Goal: Transaction & Acquisition: Purchase product/service

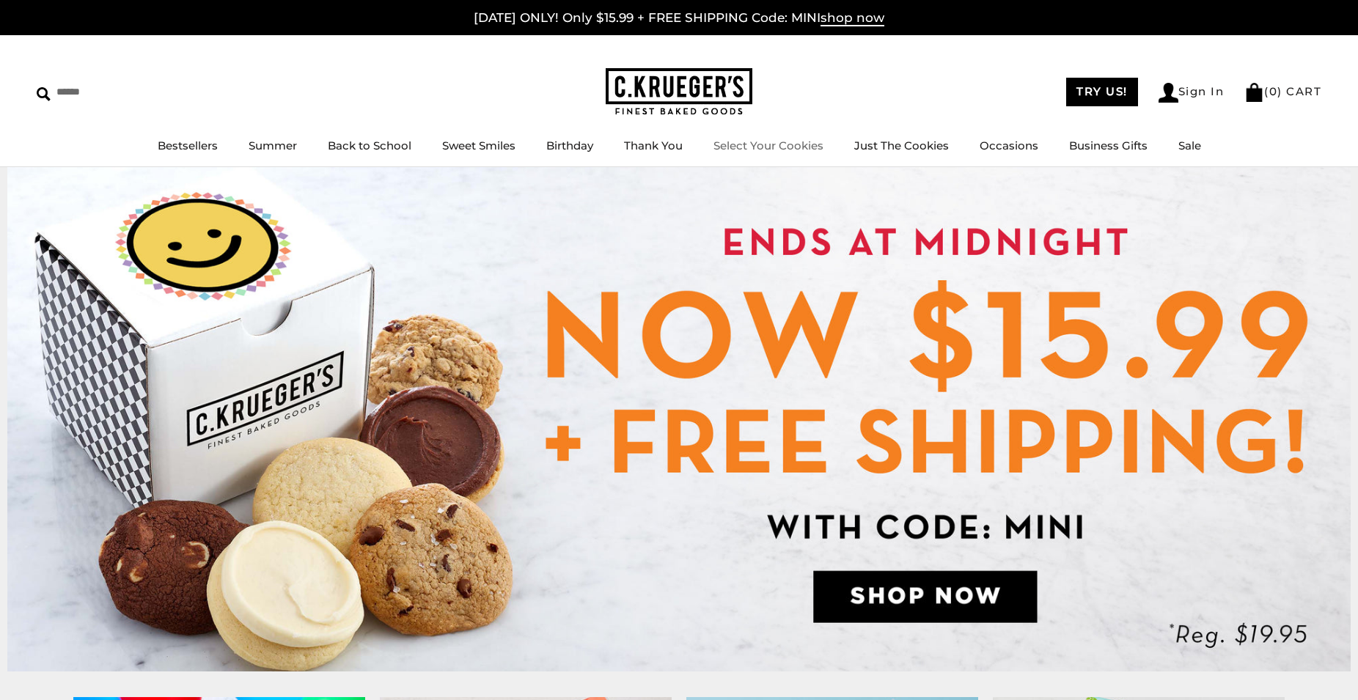
click at [784, 145] on link "Select Your Cookies" at bounding box center [768, 146] width 110 height 14
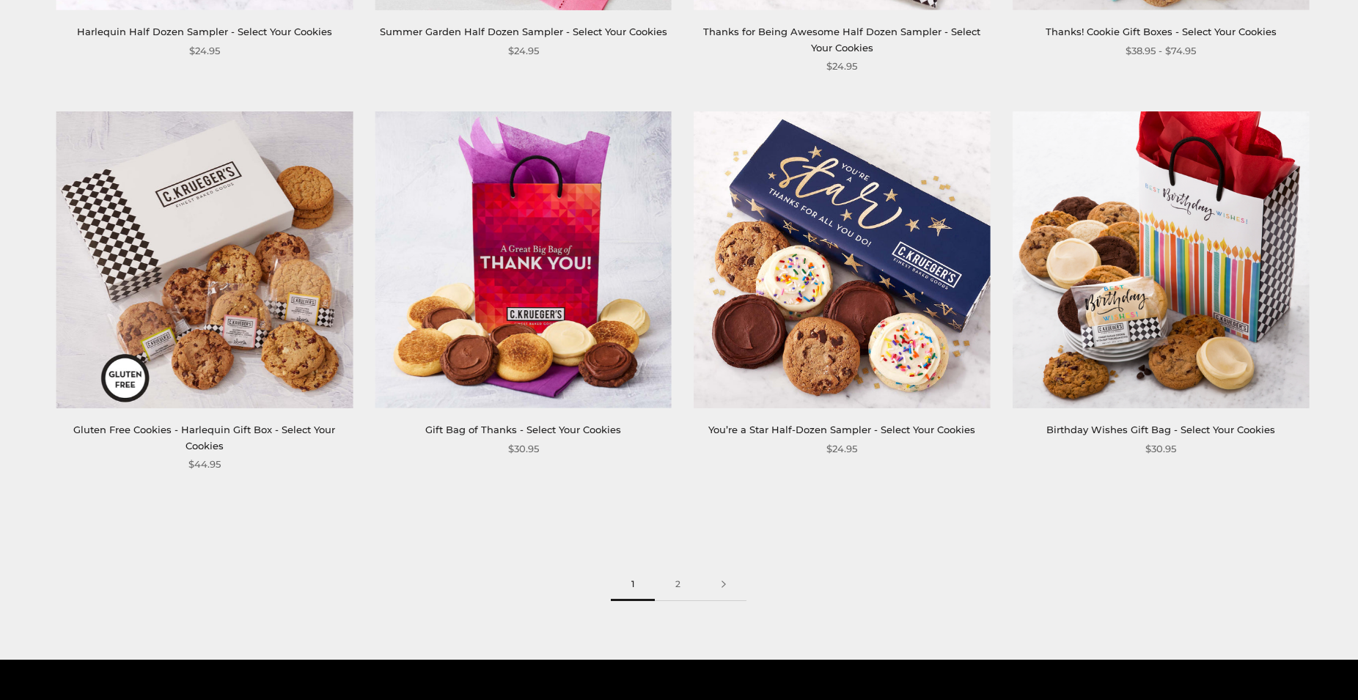
scroll to position [2281, 0]
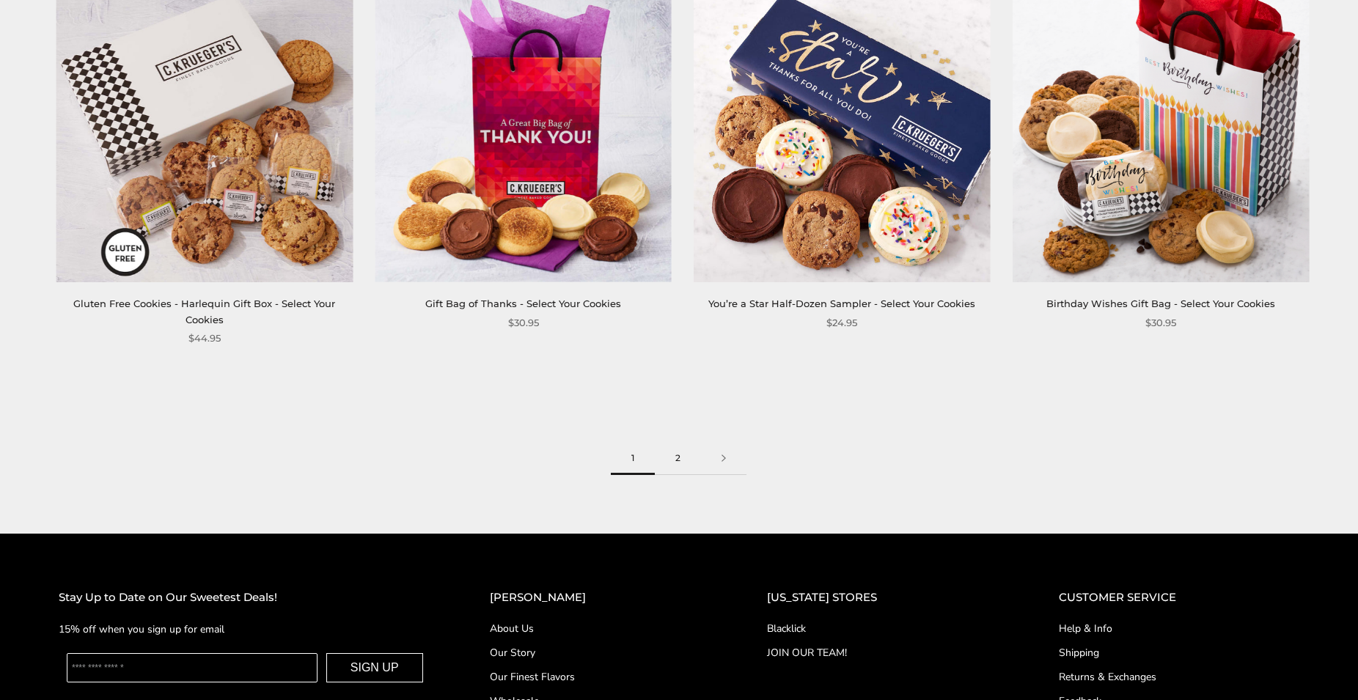
click at [689, 467] on link "2" at bounding box center [678, 458] width 46 height 33
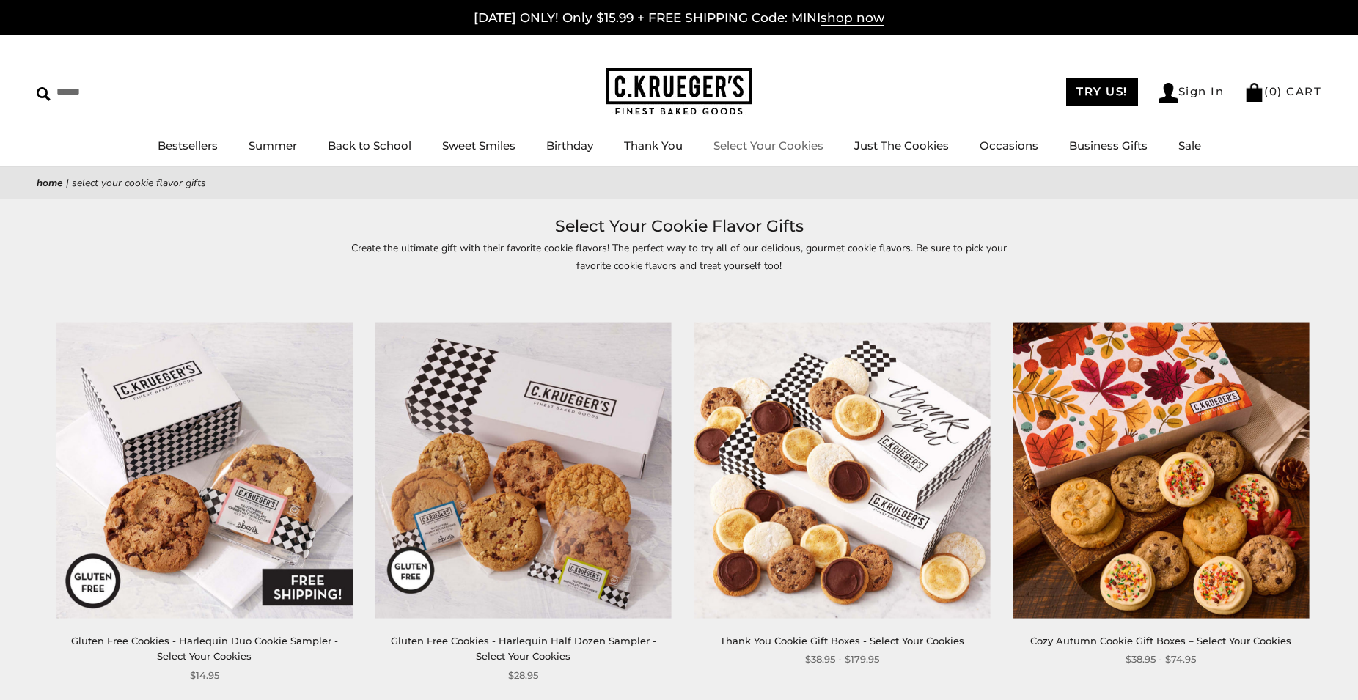
click at [779, 152] on link "Select Your Cookies" at bounding box center [768, 146] width 110 height 14
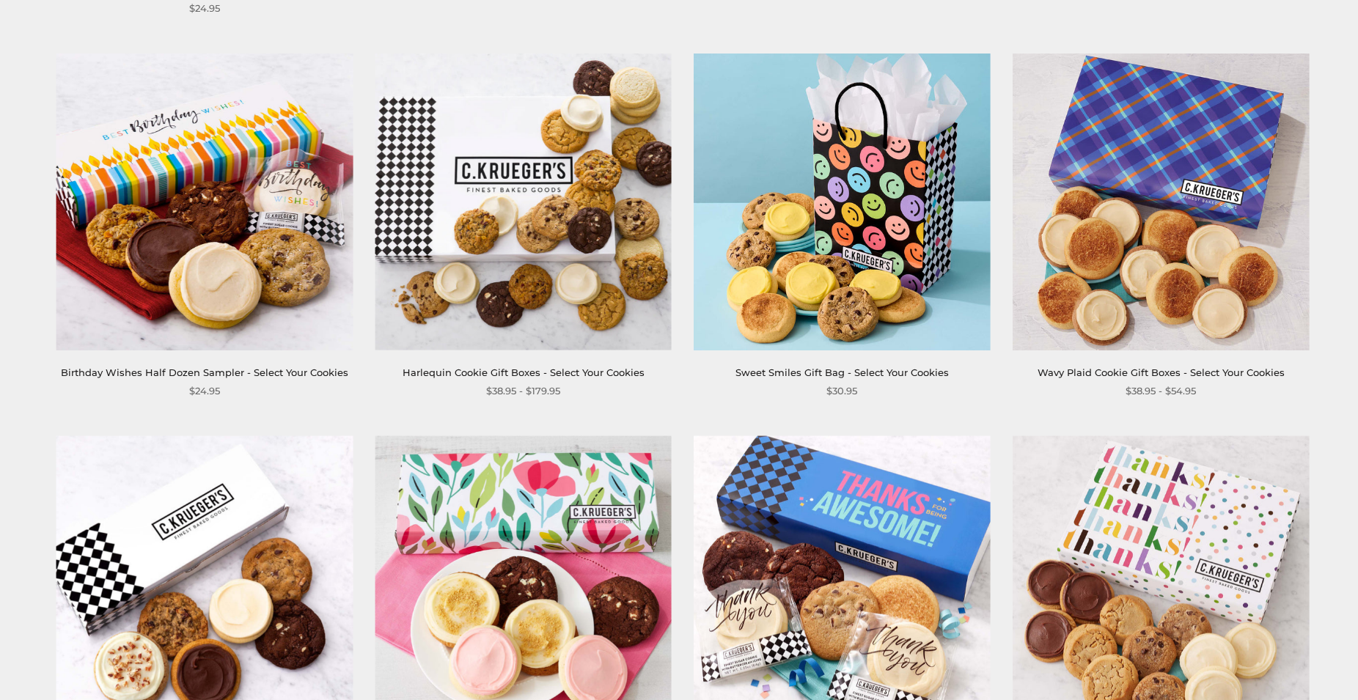
scroll to position [1440, 0]
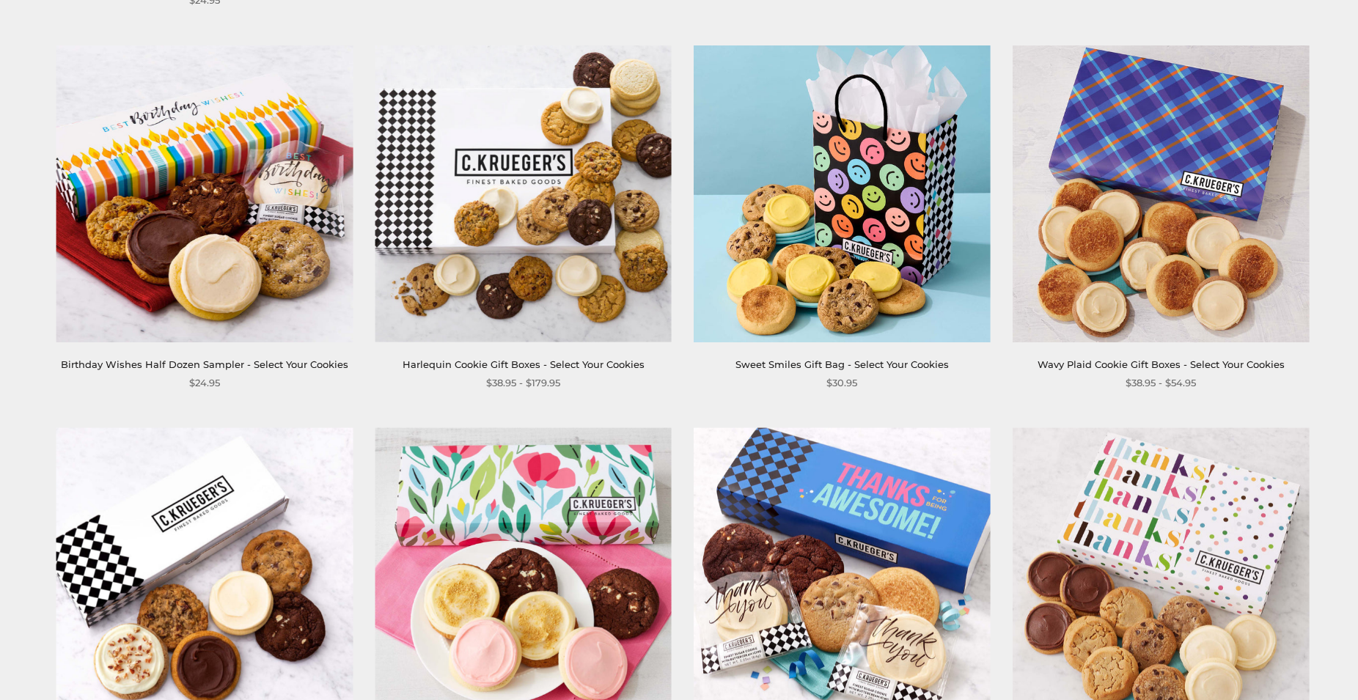
click at [541, 362] on link "Harlequin Cookie Gift Boxes - Select Your Cookies" at bounding box center [523, 364] width 242 height 12
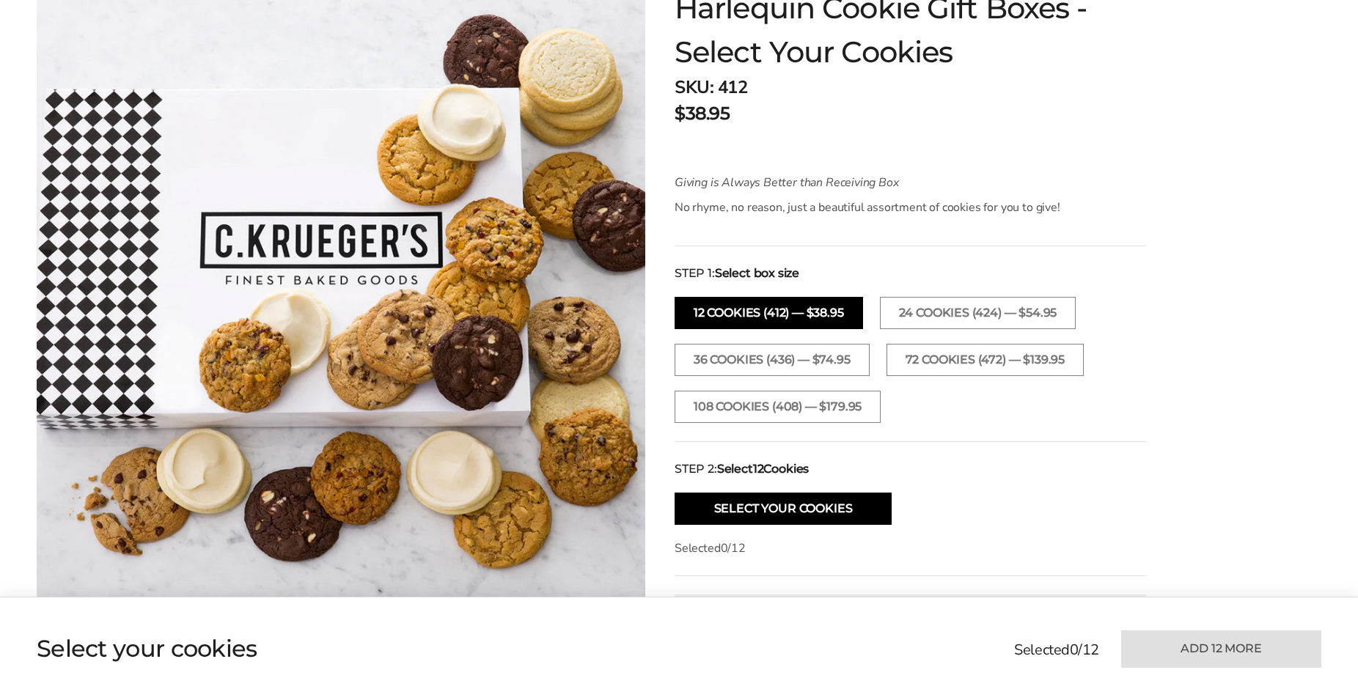
scroll to position [281, 0]
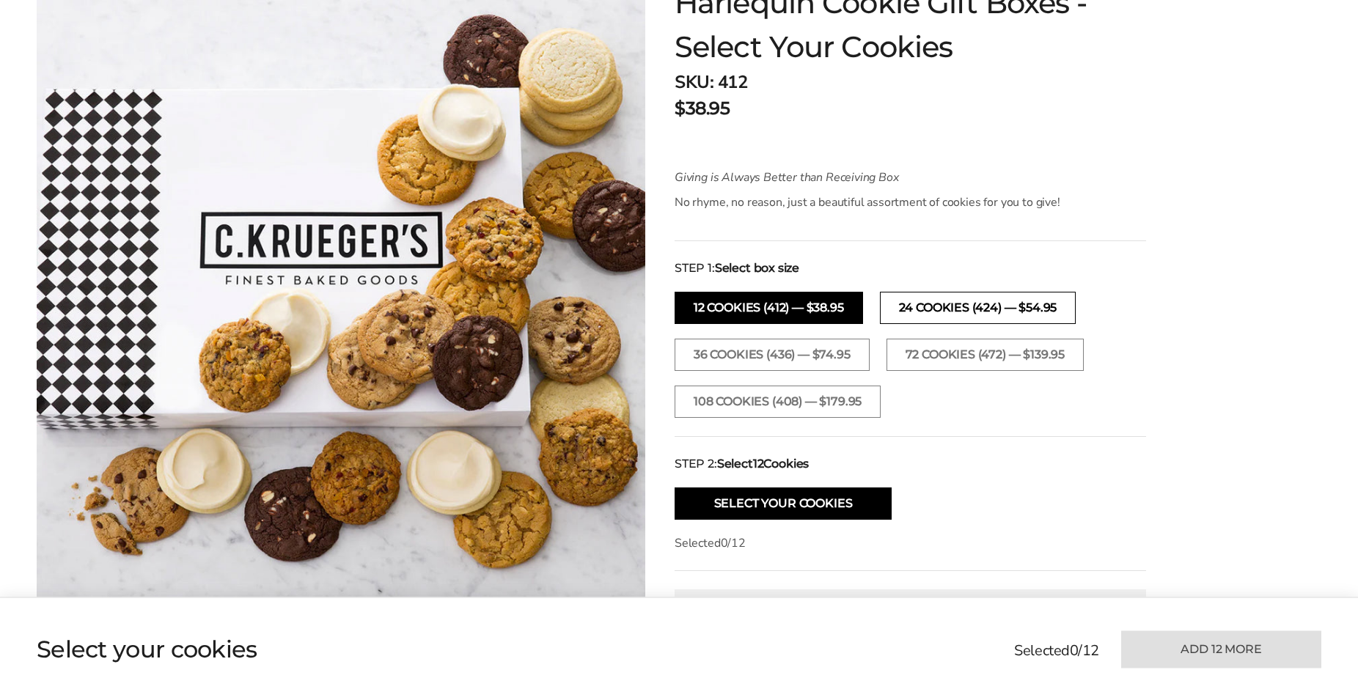
click at [1066, 317] on button "24 Cookies (424) — $54.95" at bounding box center [978, 308] width 196 height 32
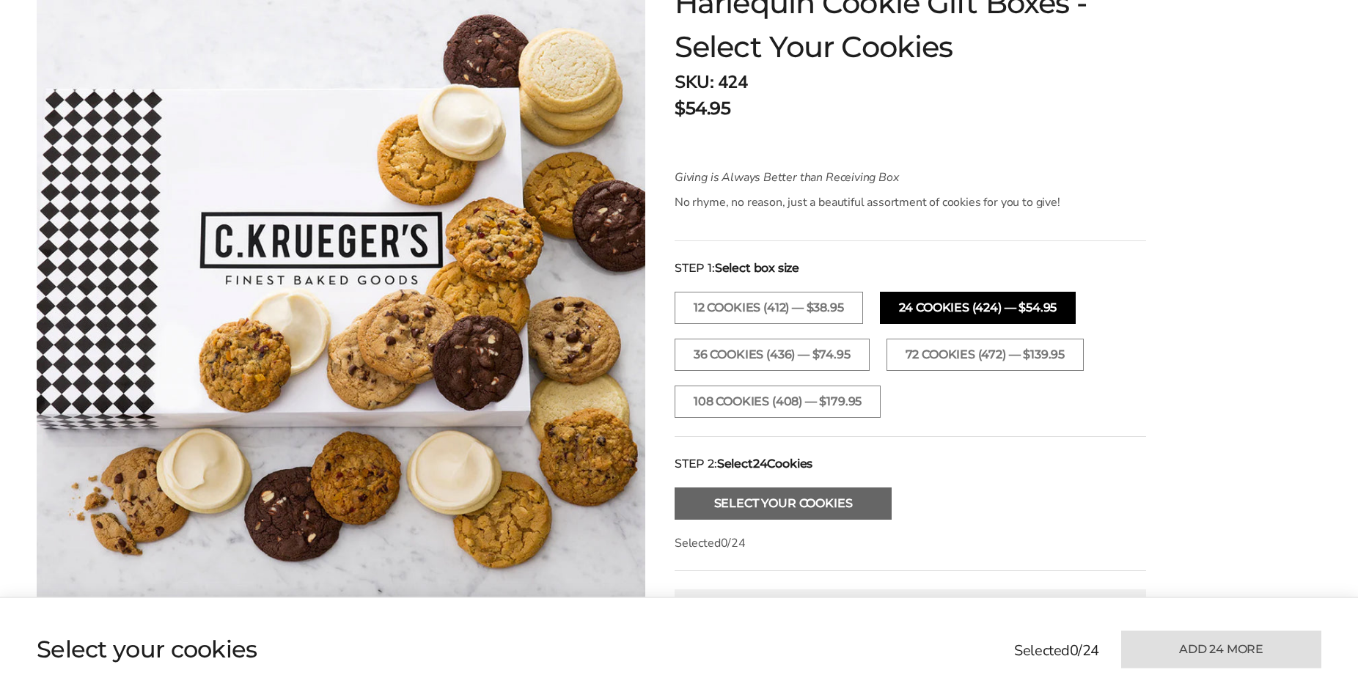
click at [777, 507] on button "Select Your Cookies" at bounding box center [782, 504] width 217 height 32
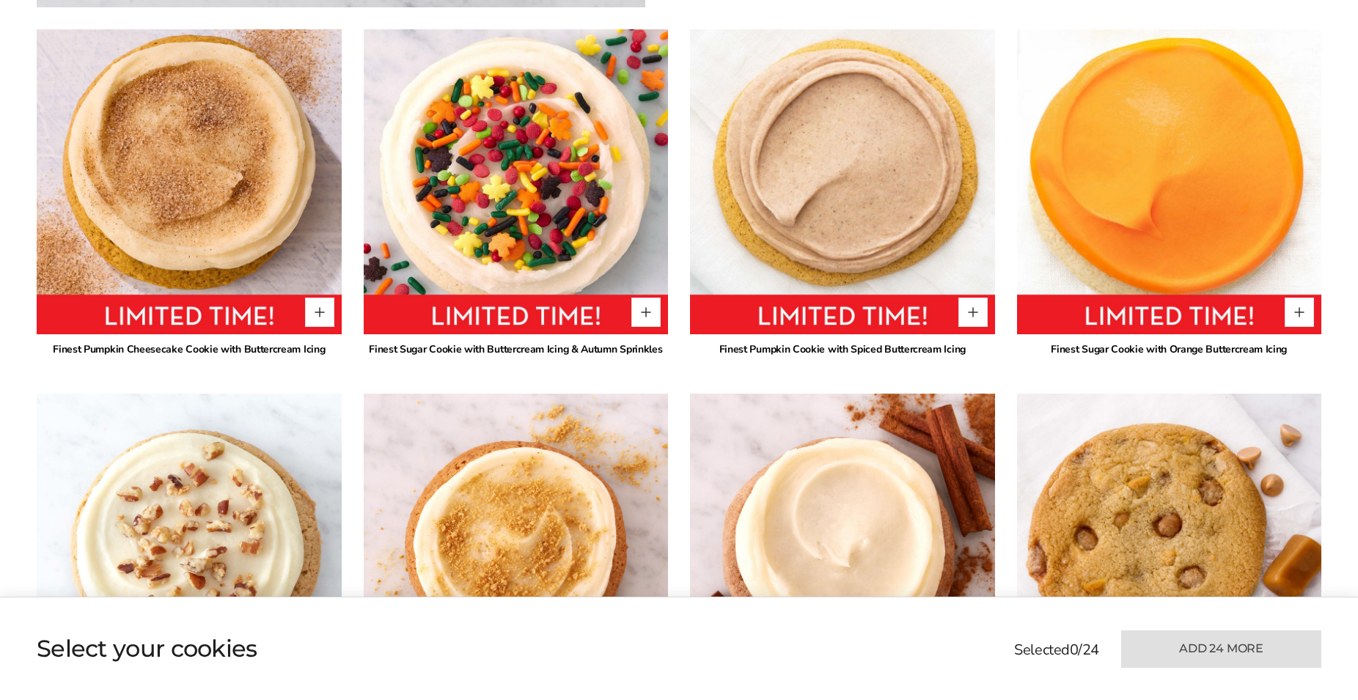
scroll to position [1069, 0]
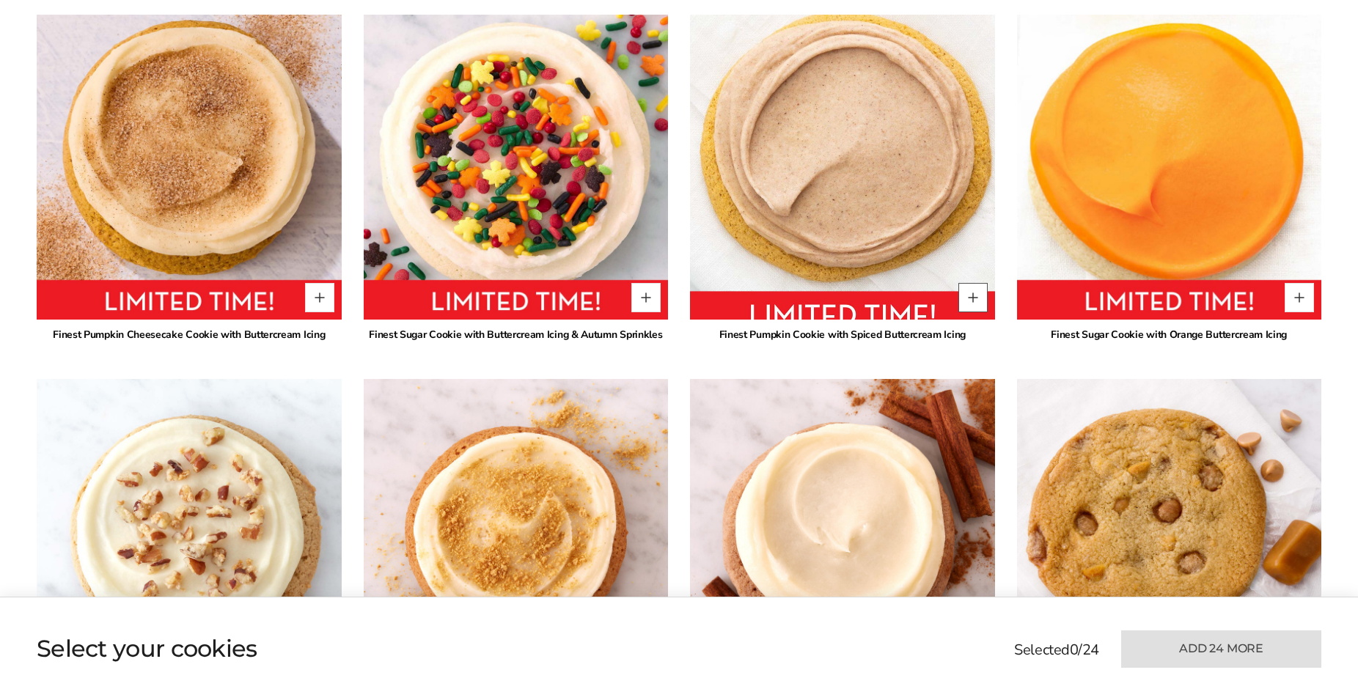
click at [964, 296] on button "Quantity button plus" at bounding box center [972, 297] width 29 height 29
type input "*"
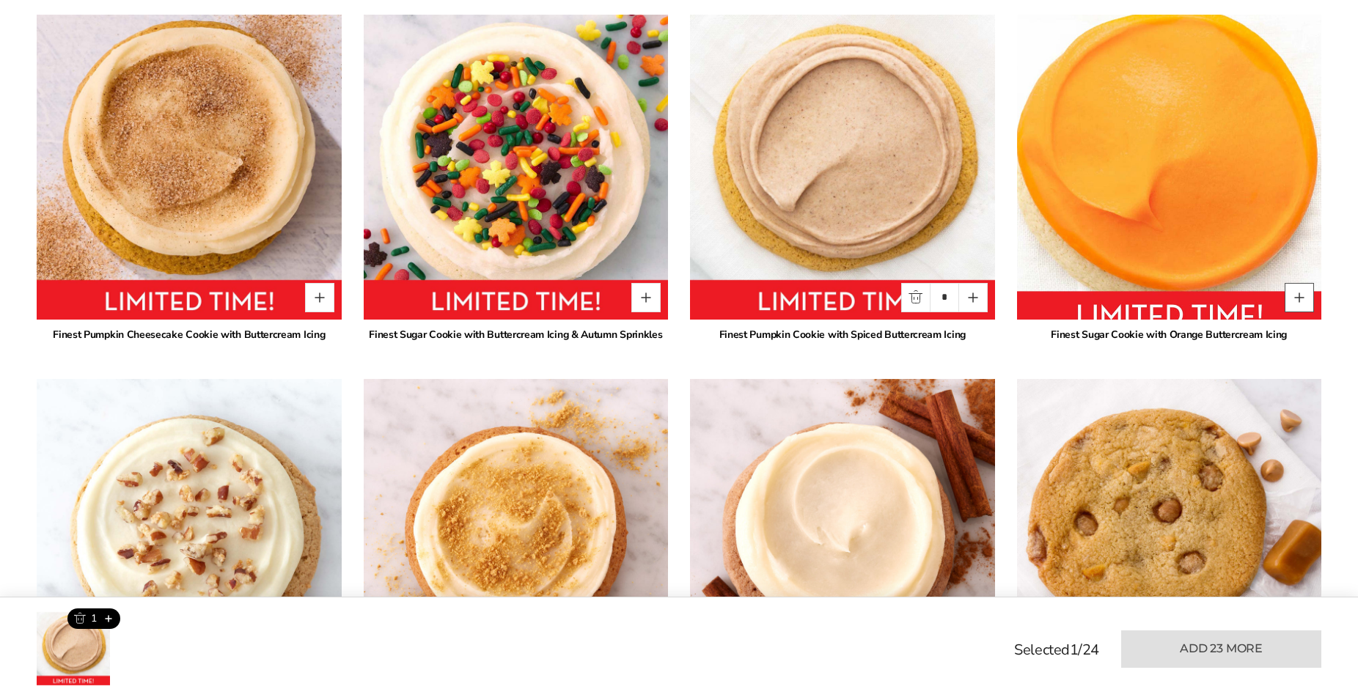
click at [1297, 297] on button "Quantity button plus" at bounding box center [1298, 297] width 29 height 29
type input "*"
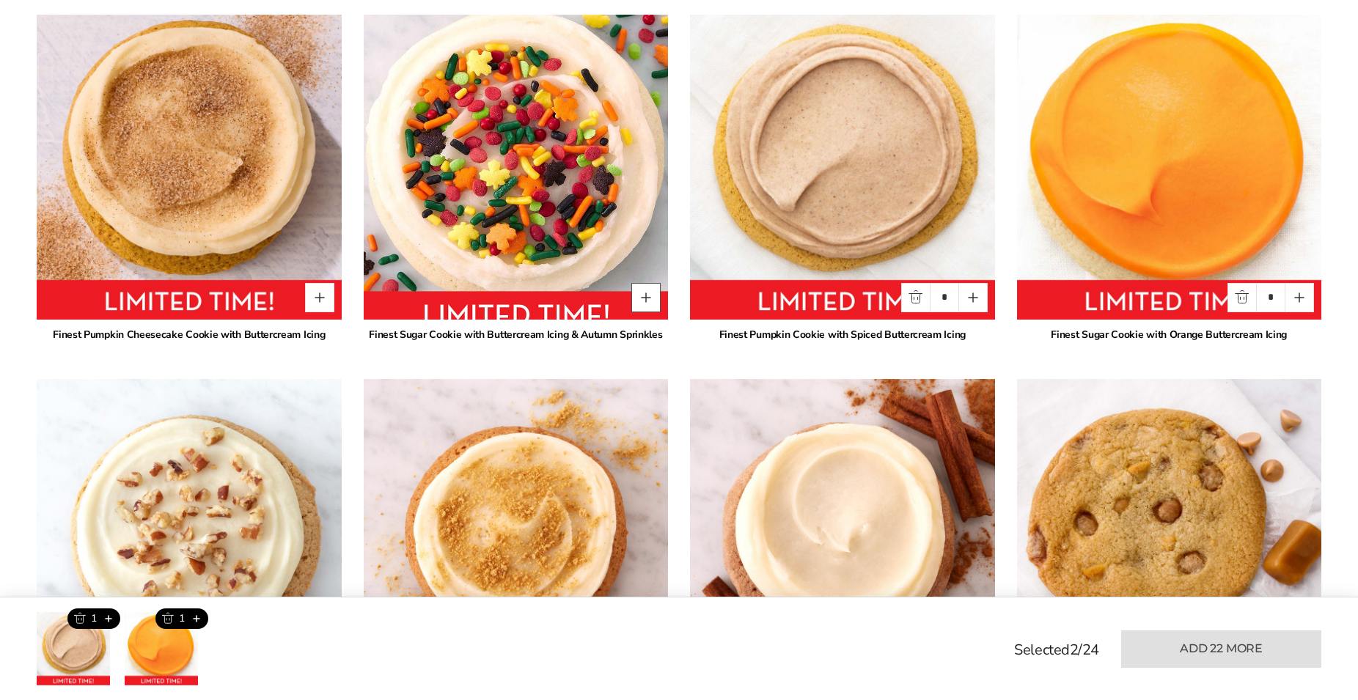
click at [644, 291] on button "Quantity button plus" at bounding box center [645, 297] width 29 height 29
type input "*"
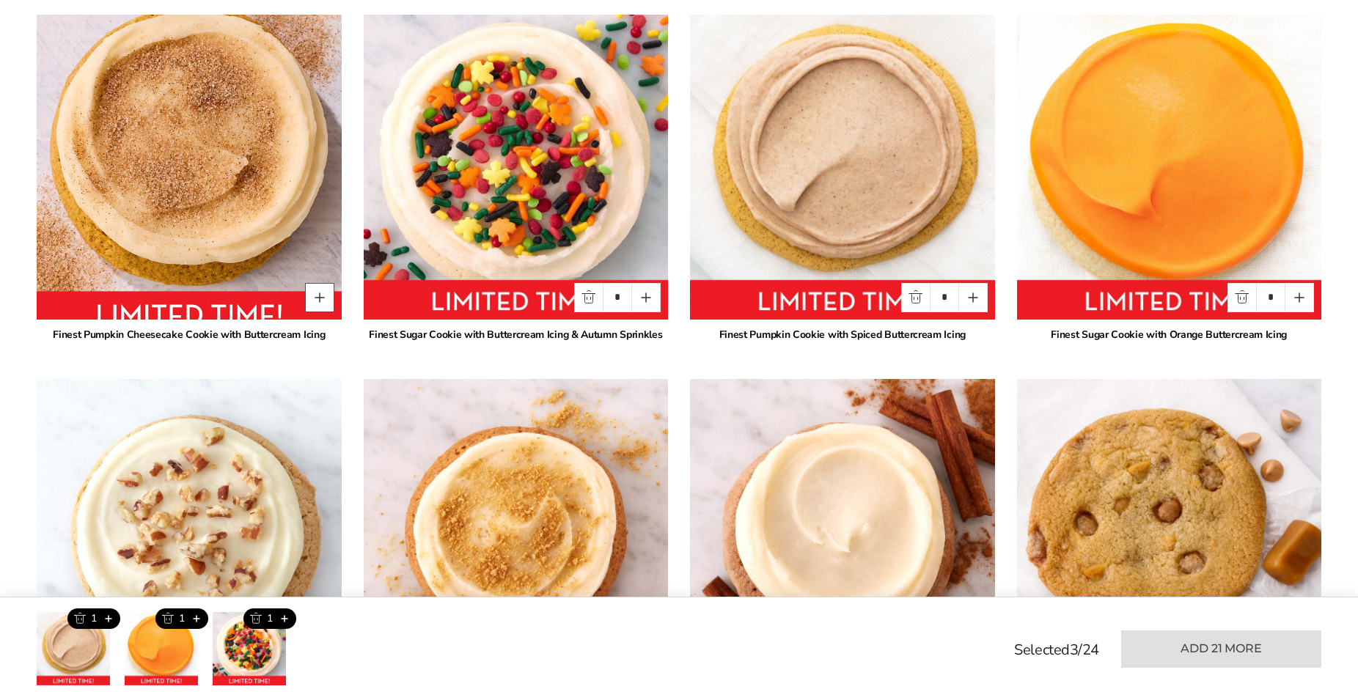
click at [315, 296] on button "Quantity button plus" at bounding box center [319, 297] width 29 height 29
type input "*"
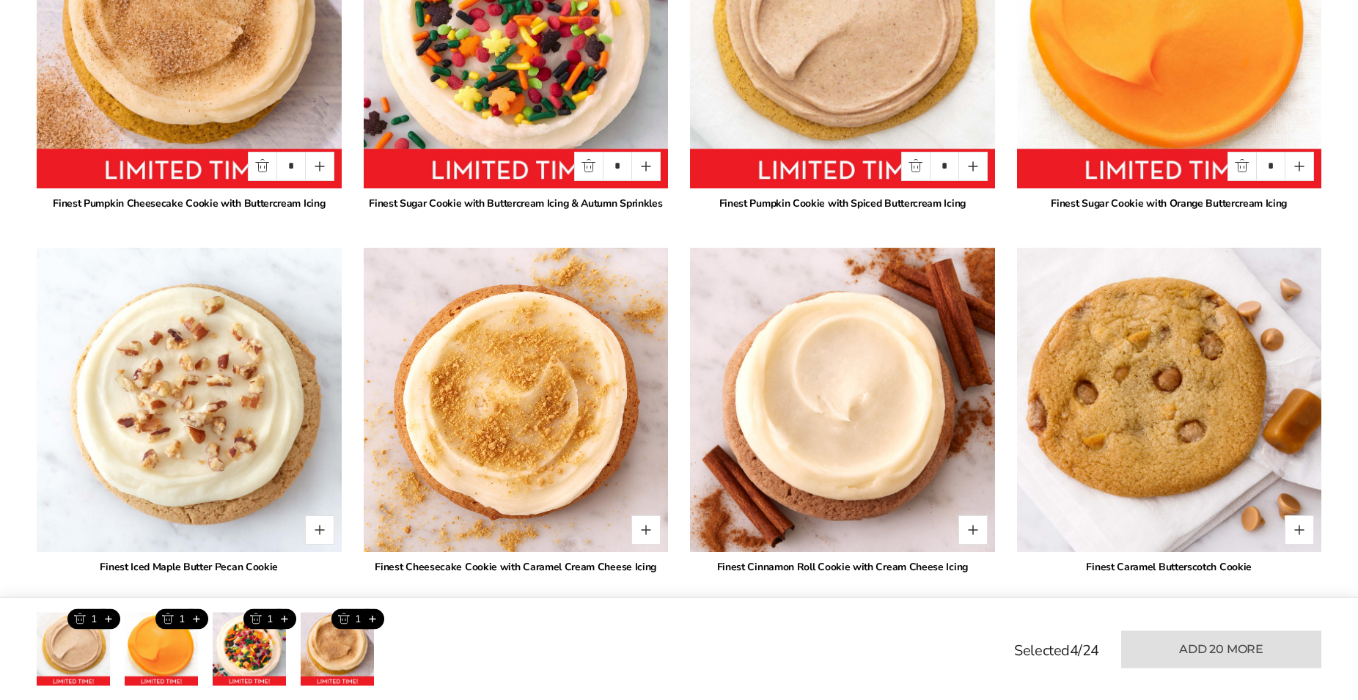
scroll to position [1462, 0]
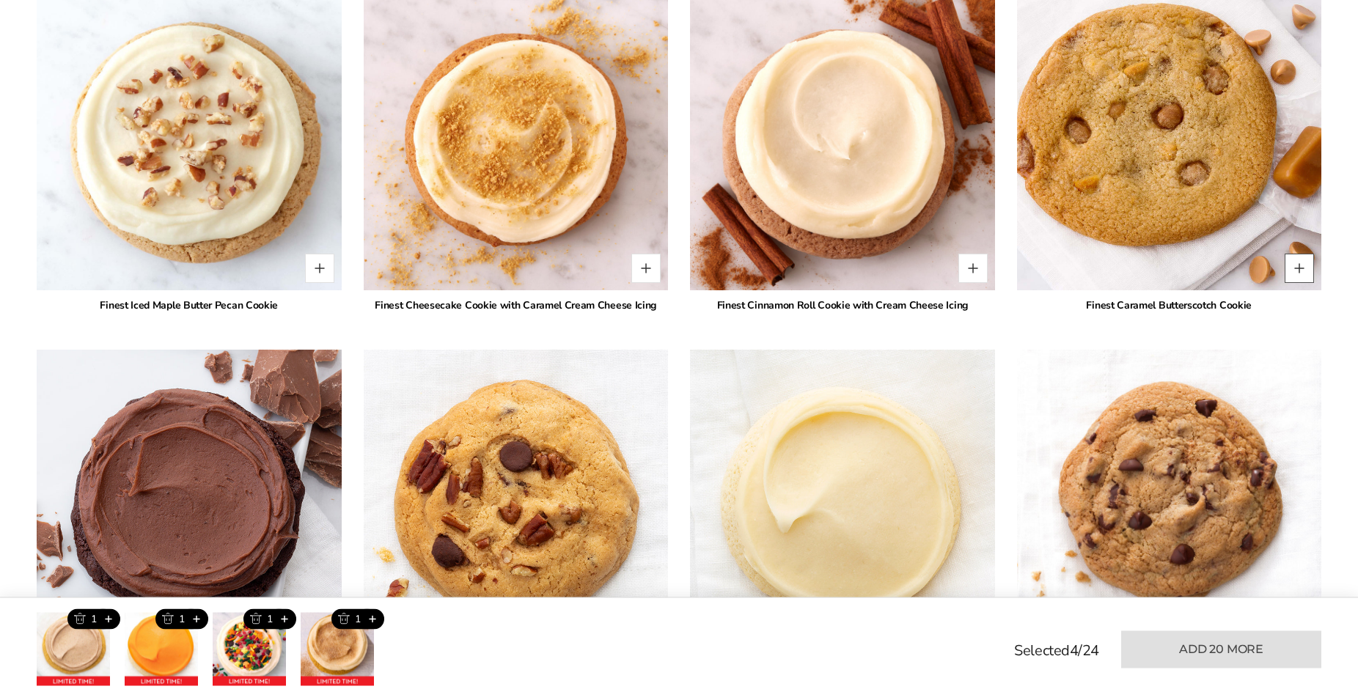
click at [1298, 275] on button "Quantity button plus" at bounding box center [1298, 268] width 29 height 29
type input "*"
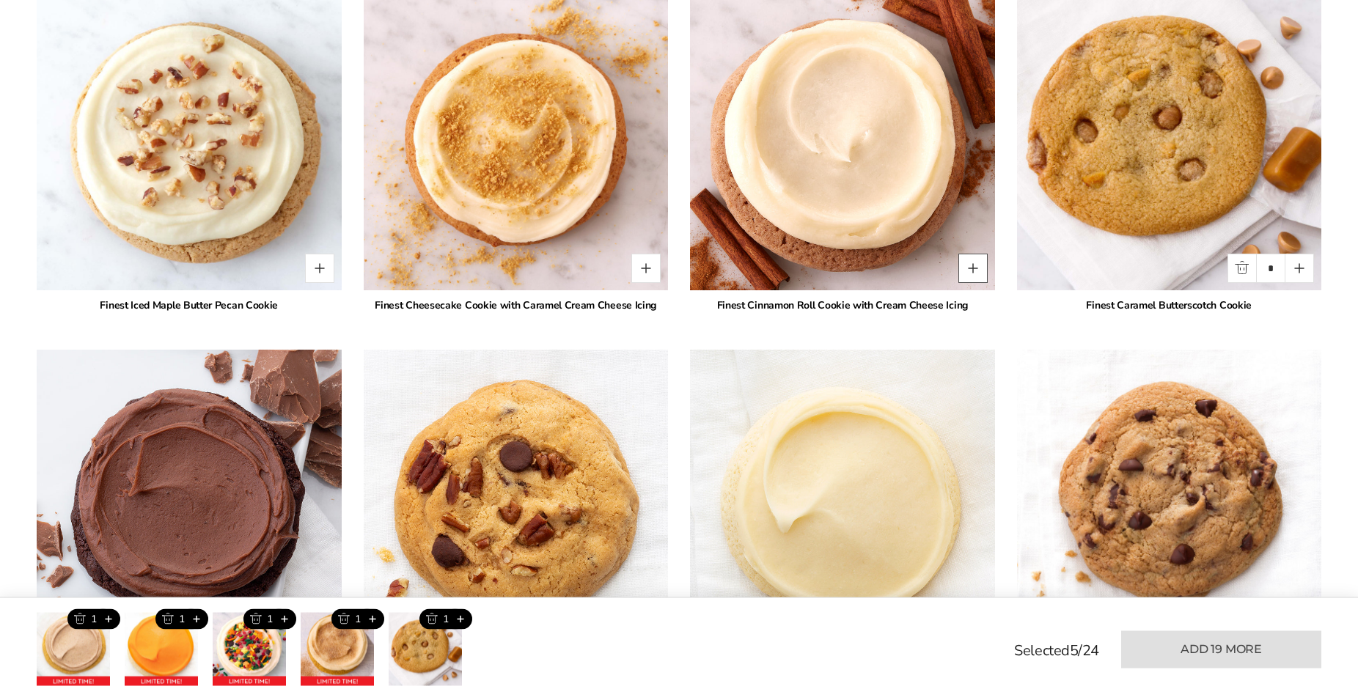
click at [978, 276] on button "Quantity button plus" at bounding box center [972, 268] width 29 height 29
type input "*"
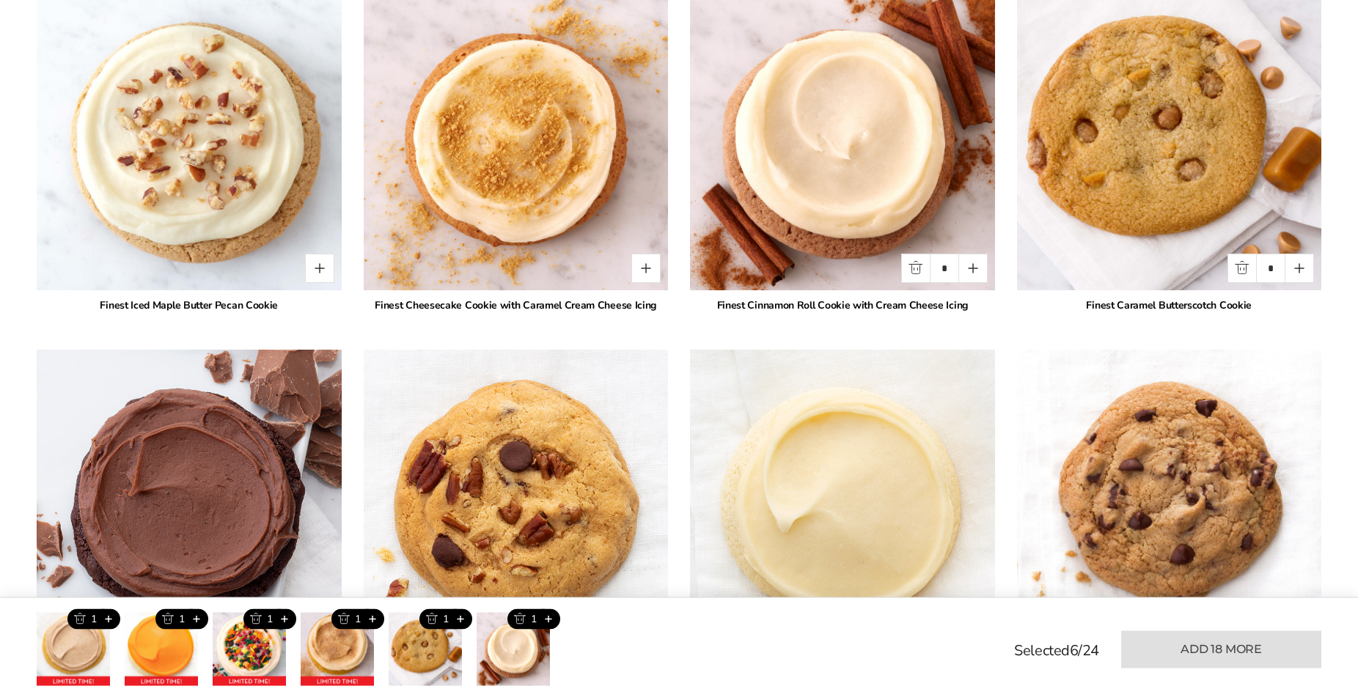
scroll to position [1630, 0]
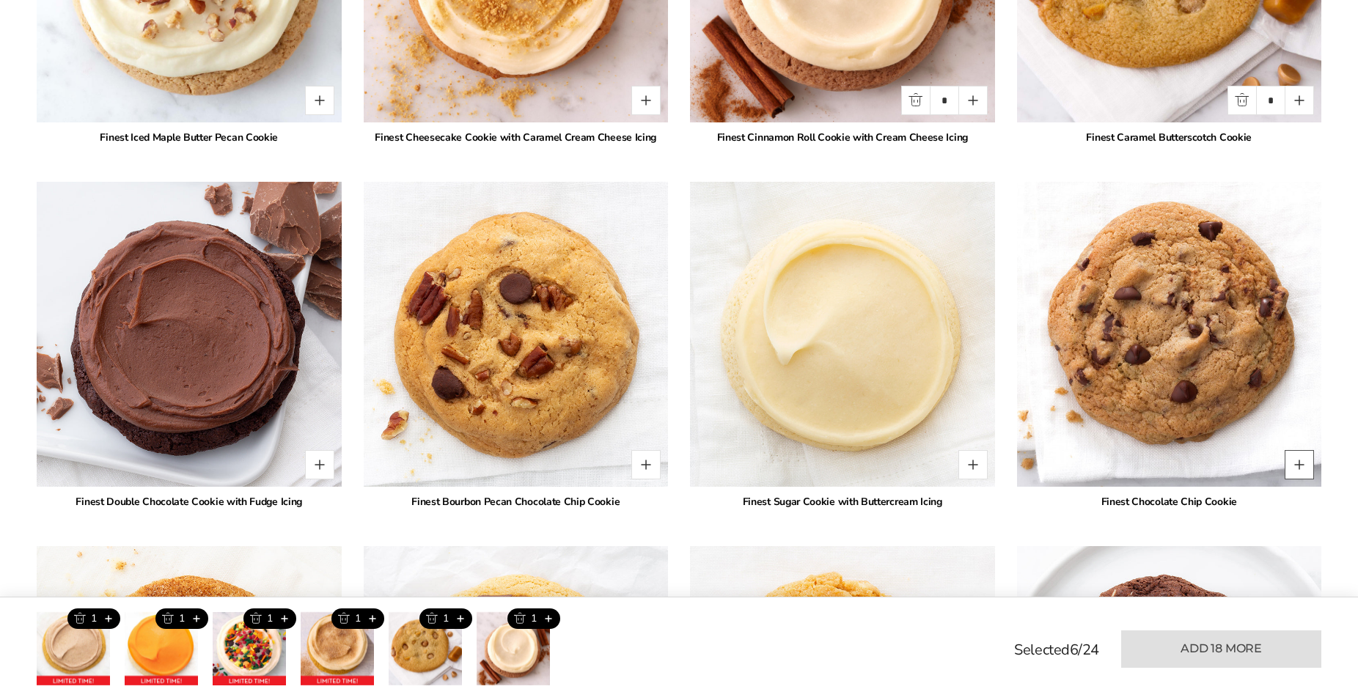
click at [1304, 466] on button "Quantity button plus" at bounding box center [1298, 464] width 29 height 29
click at [1305, 460] on button "Quantity button plus" at bounding box center [1298, 464] width 29 height 29
type input "*"
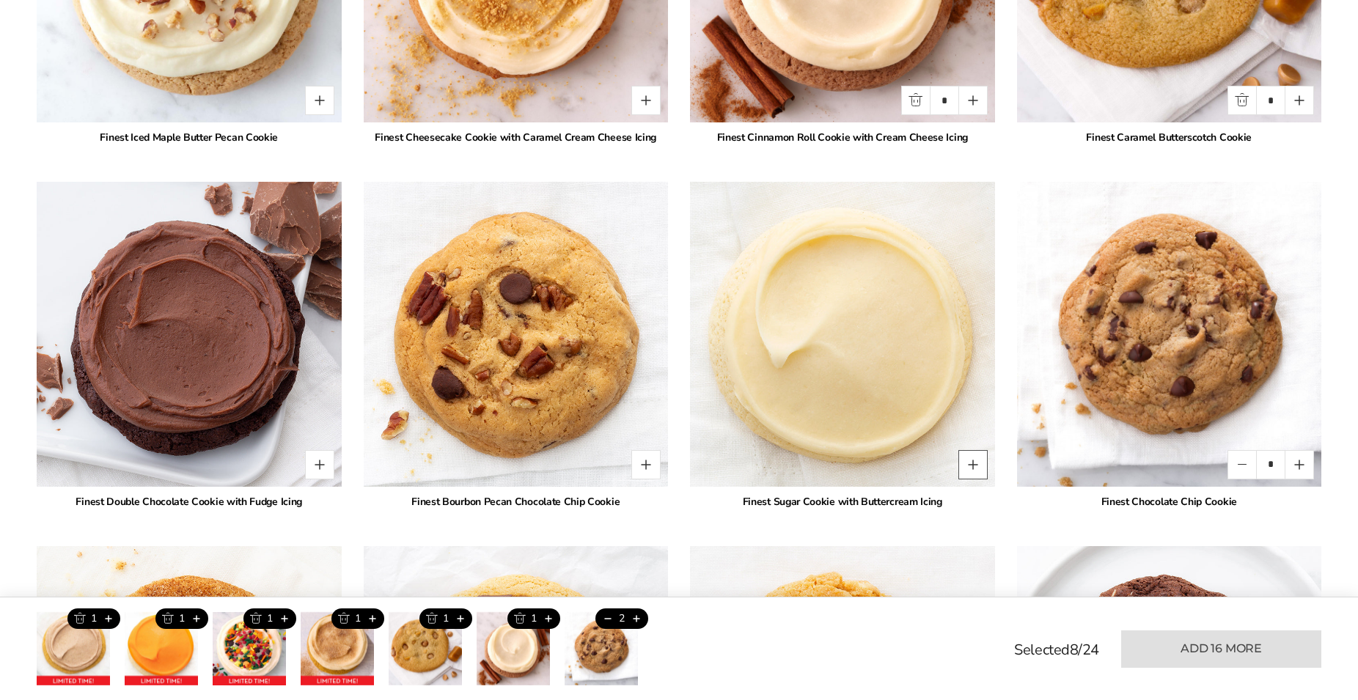
click at [979, 466] on button "Quantity button plus" at bounding box center [972, 464] width 29 height 29
type input "*"
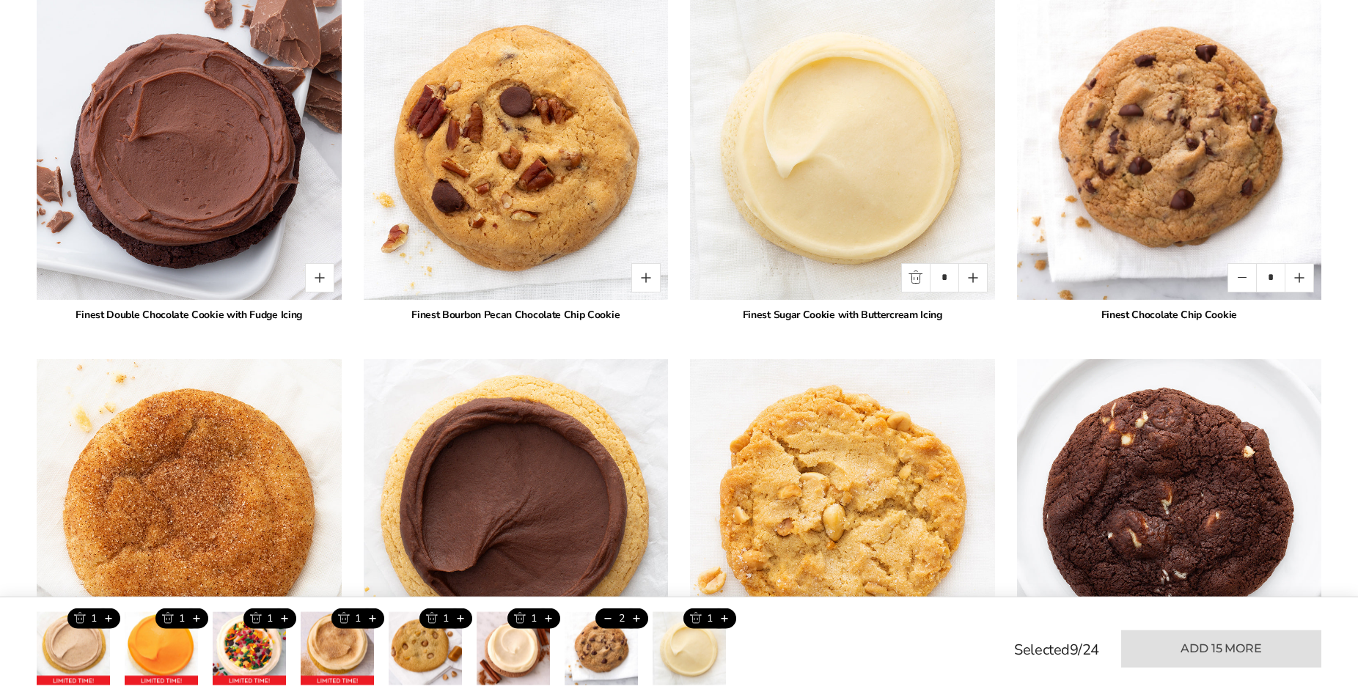
scroll to position [1854, 0]
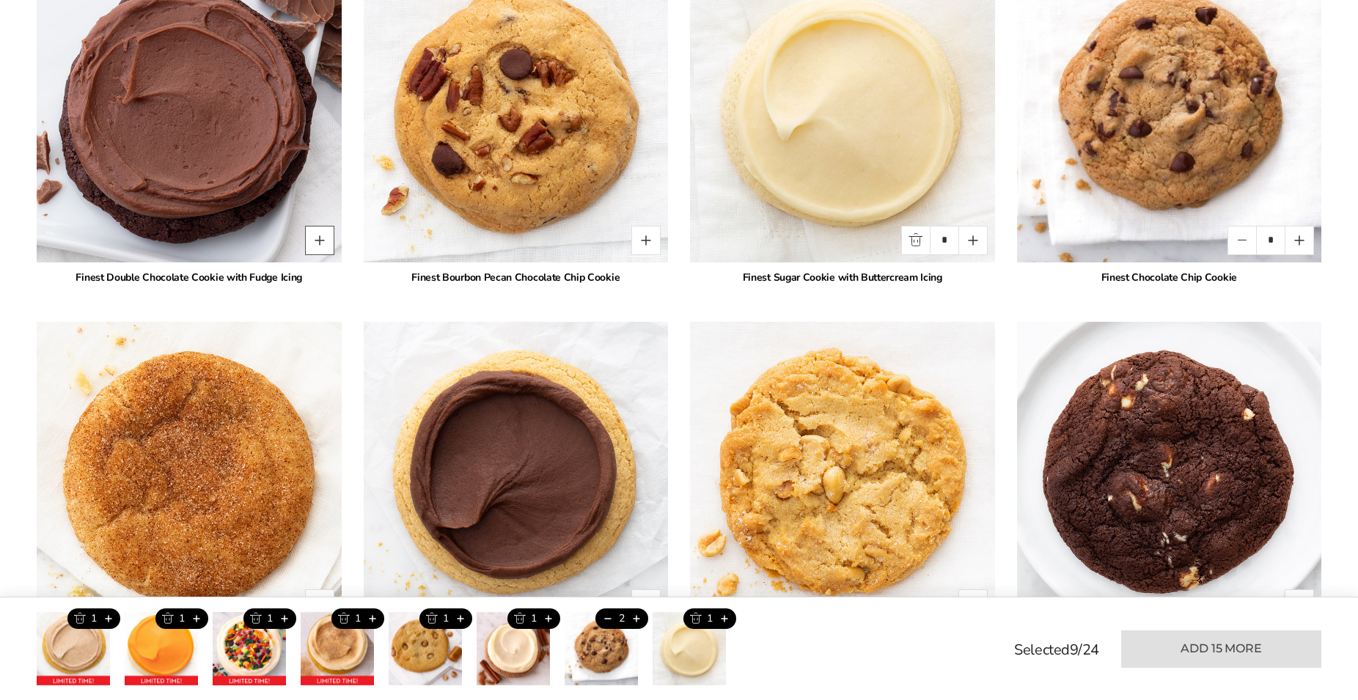
click at [322, 239] on button "Quantity button plus" at bounding box center [319, 240] width 29 height 29
type input "*"
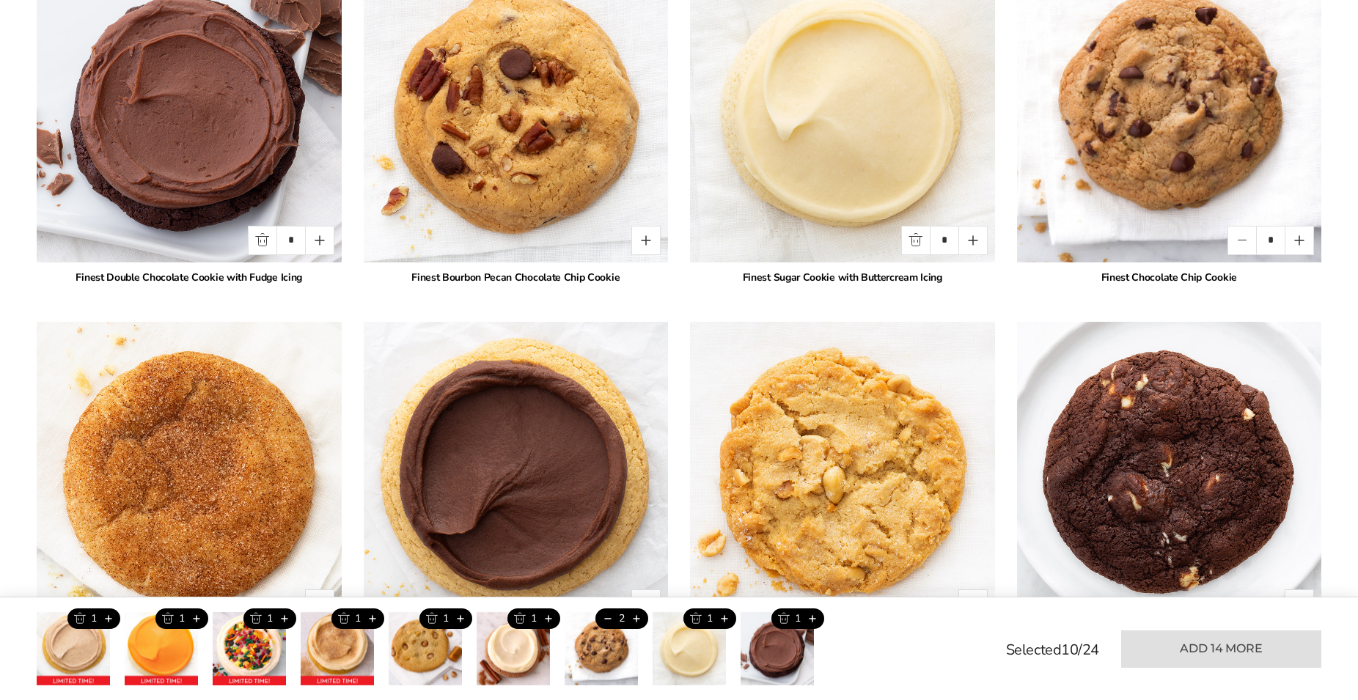
scroll to position [2135, 0]
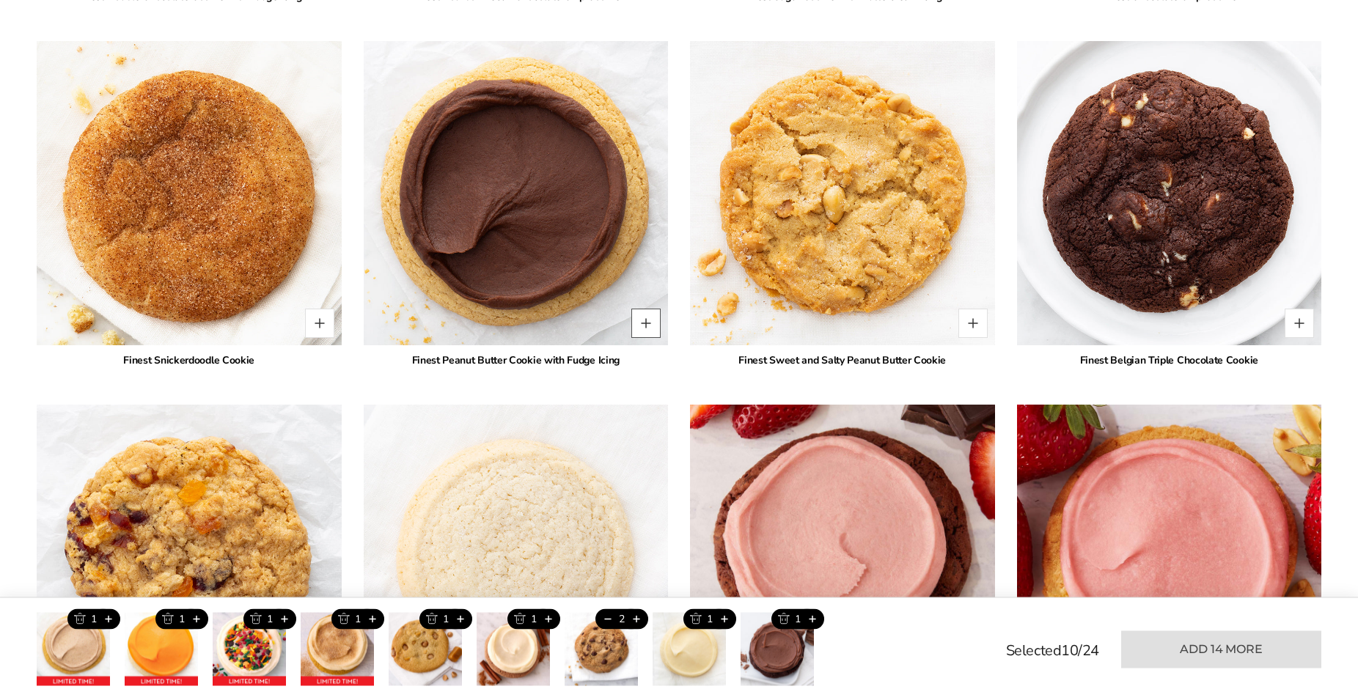
click at [652, 318] on button "Quantity button plus" at bounding box center [645, 323] width 29 height 29
type input "*"
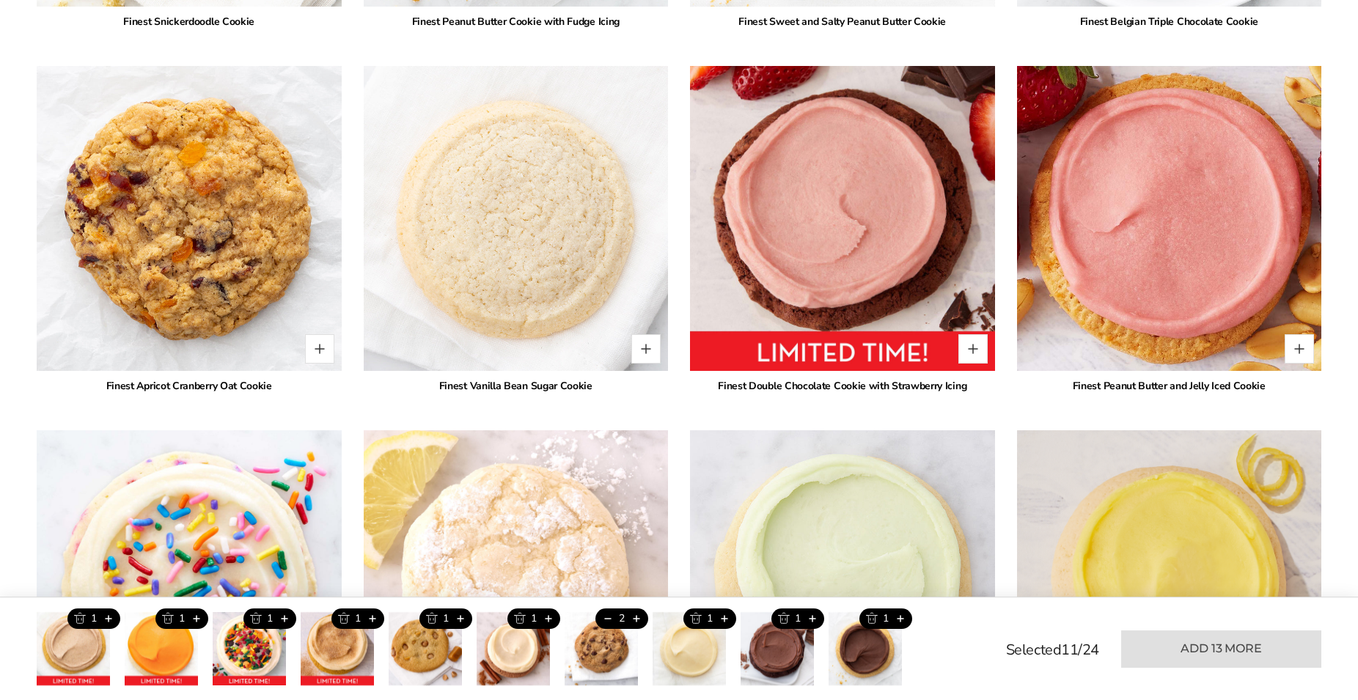
scroll to position [2527, 0]
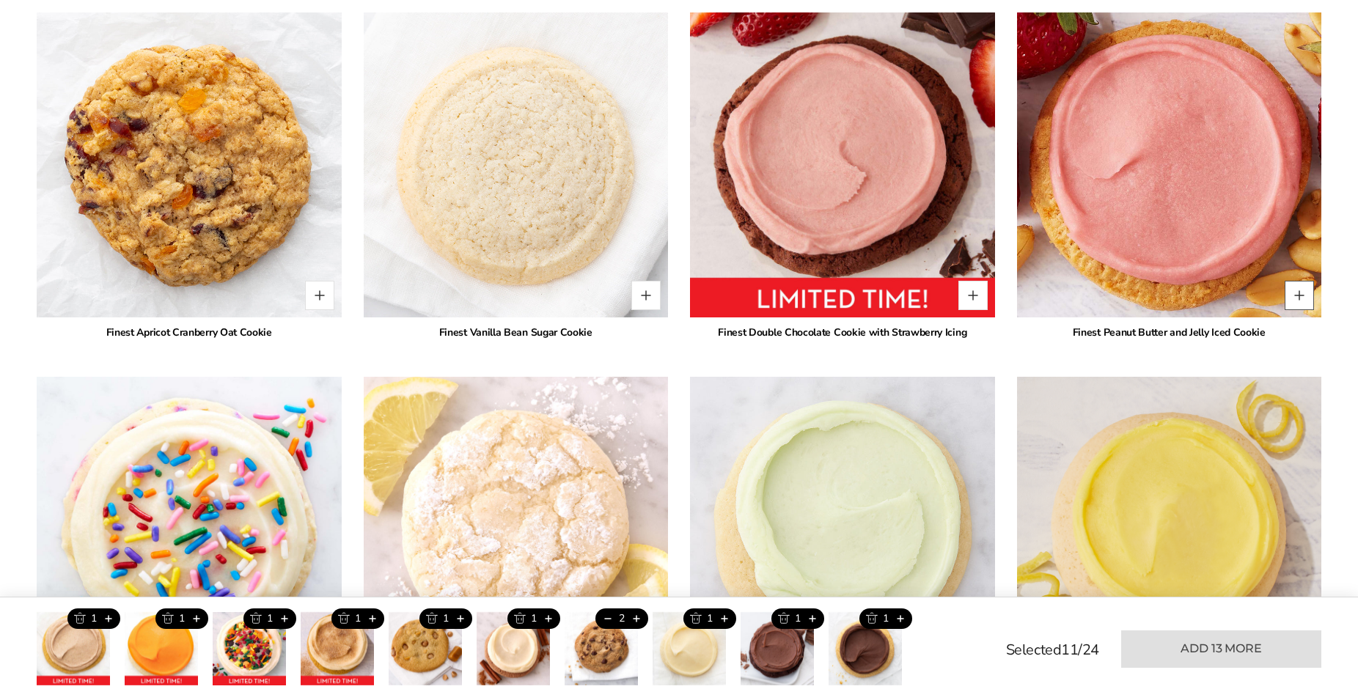
click at [1301, 298] on button "Quantity button plus" at bounding box center [1298, 295] width 29 height 29
type input "*"
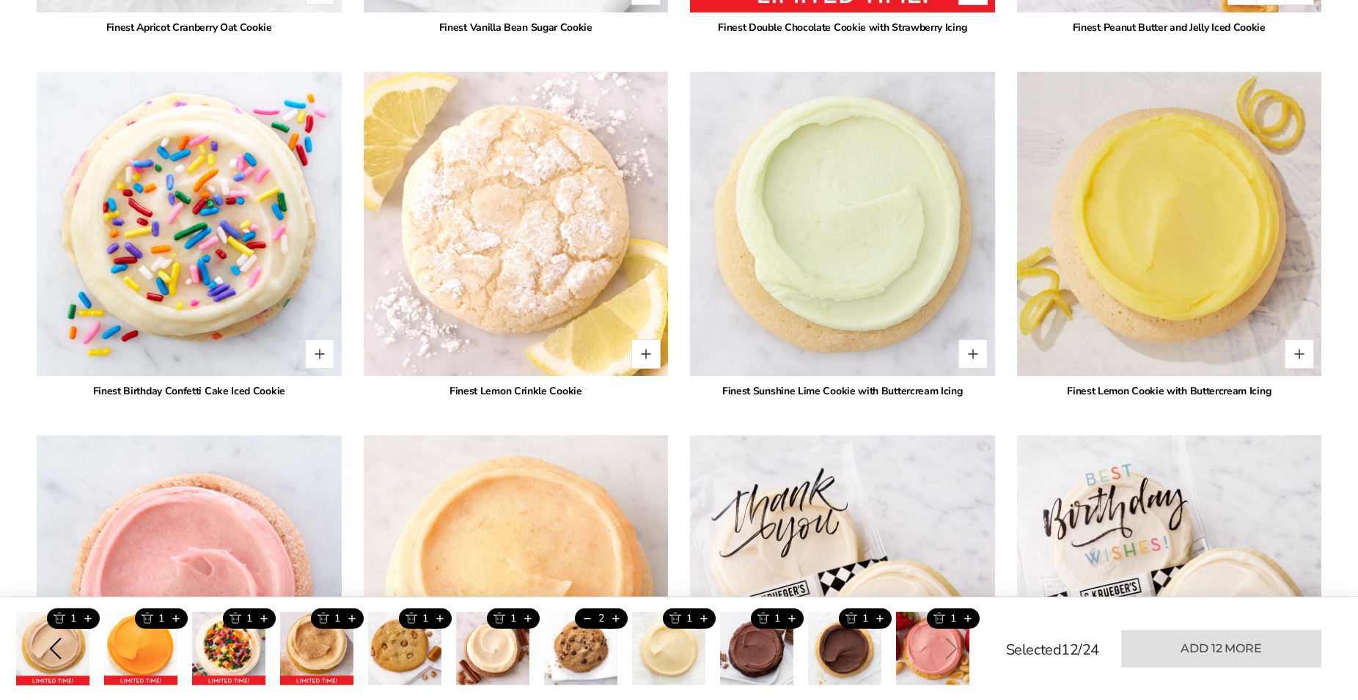
scroll to position [2901, 0]
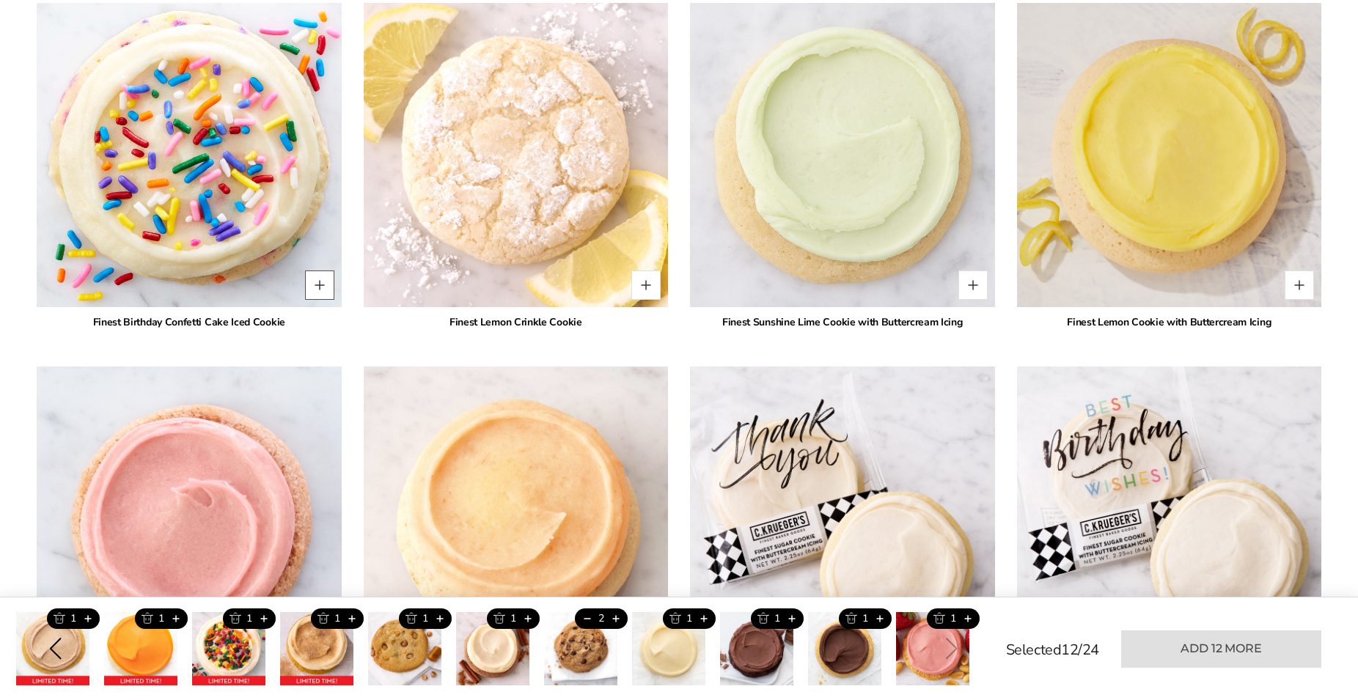
click at [317, 285] on button "Quantity button plus" at bounding box center [319, 285] width 29 height 29
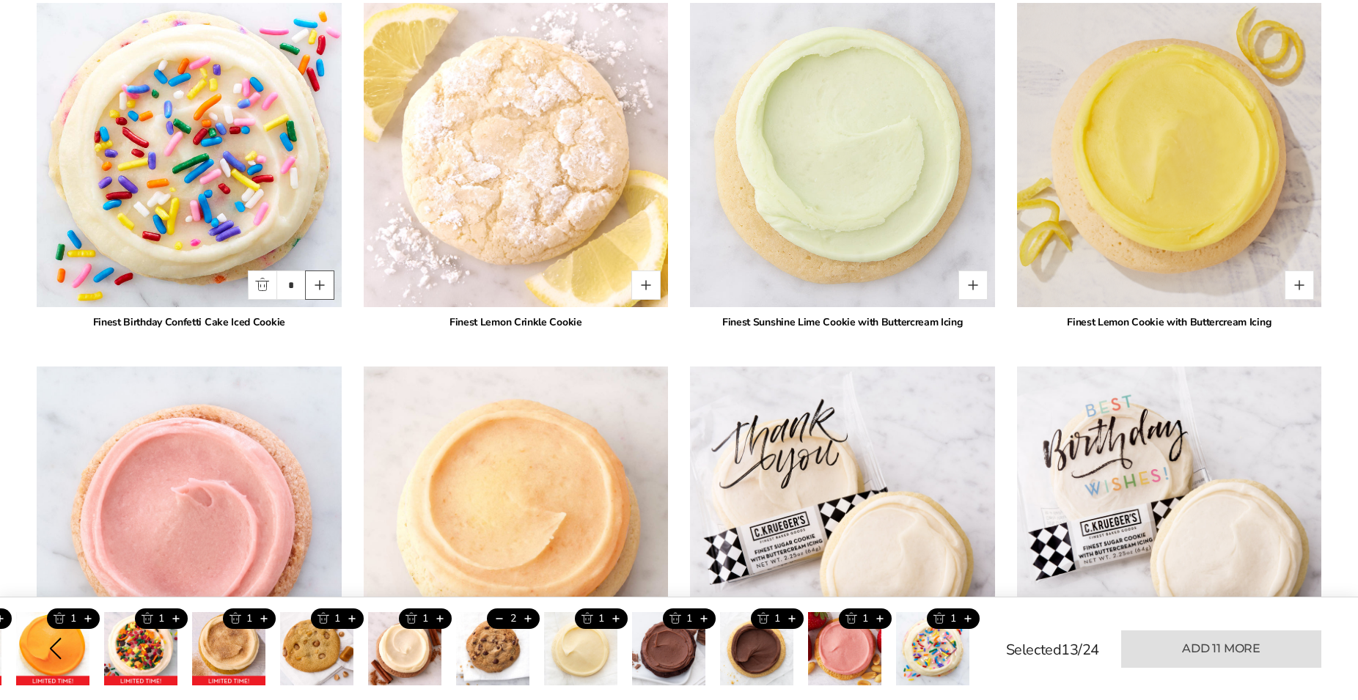
click at [317, 279] on button "Quantity button plus" at bounding box center [319, 285] width 29 height 29
type input "*"
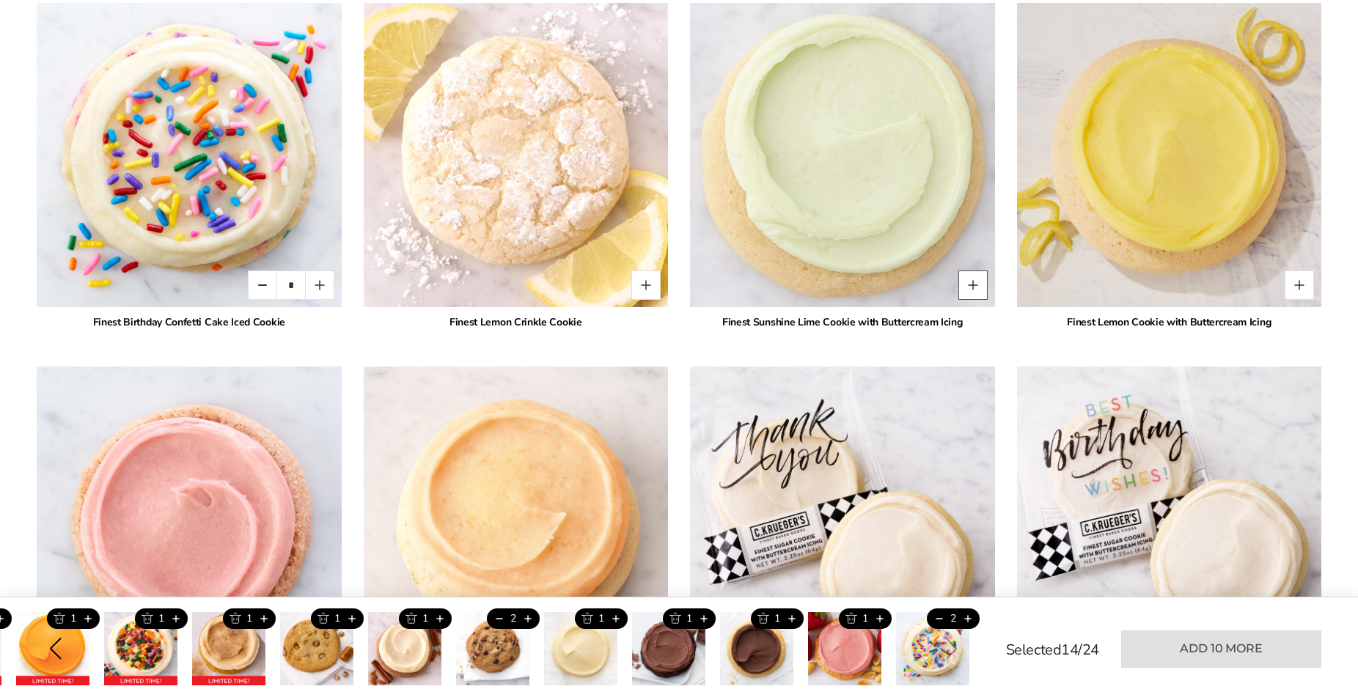
click at [974, 295] on button "Quantity button plus" at bounding box center [972, 285] width 29 height 29
type input "*"
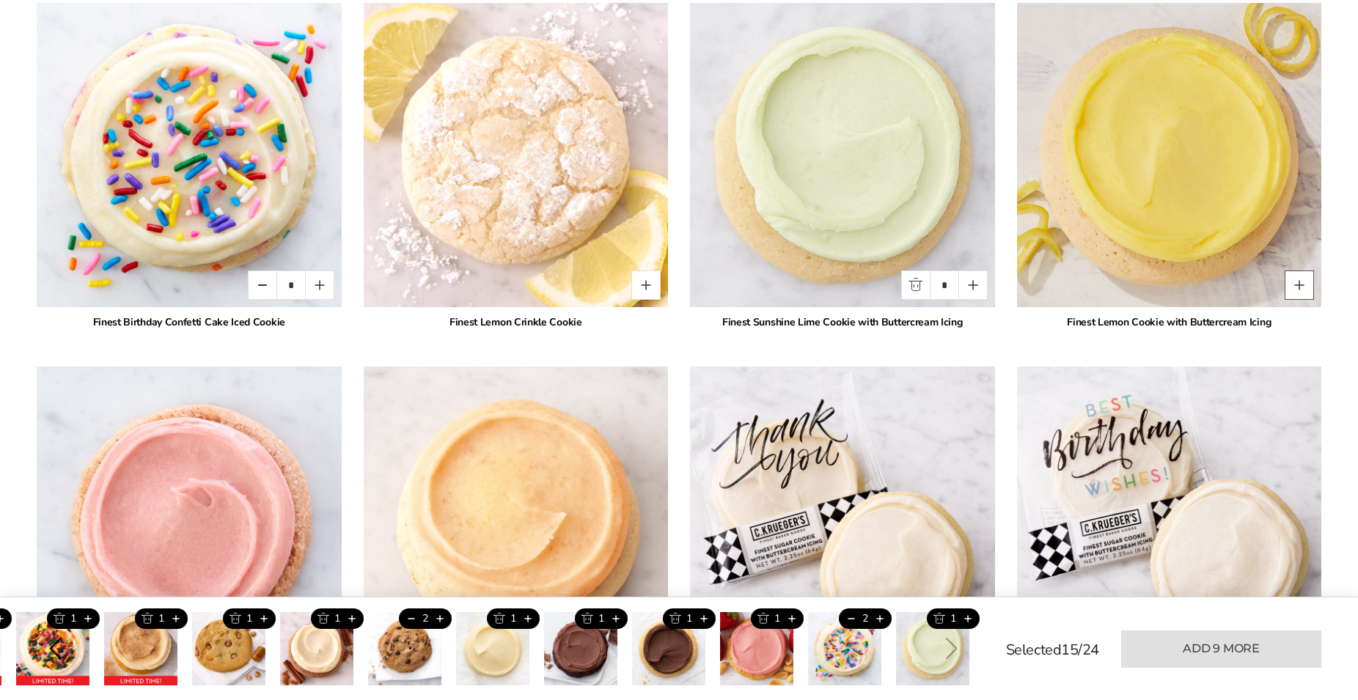
click at [1310, 282] on button "Quantity button plus" at bounding box center [1298, 285] width 29 height 29
type input "*"
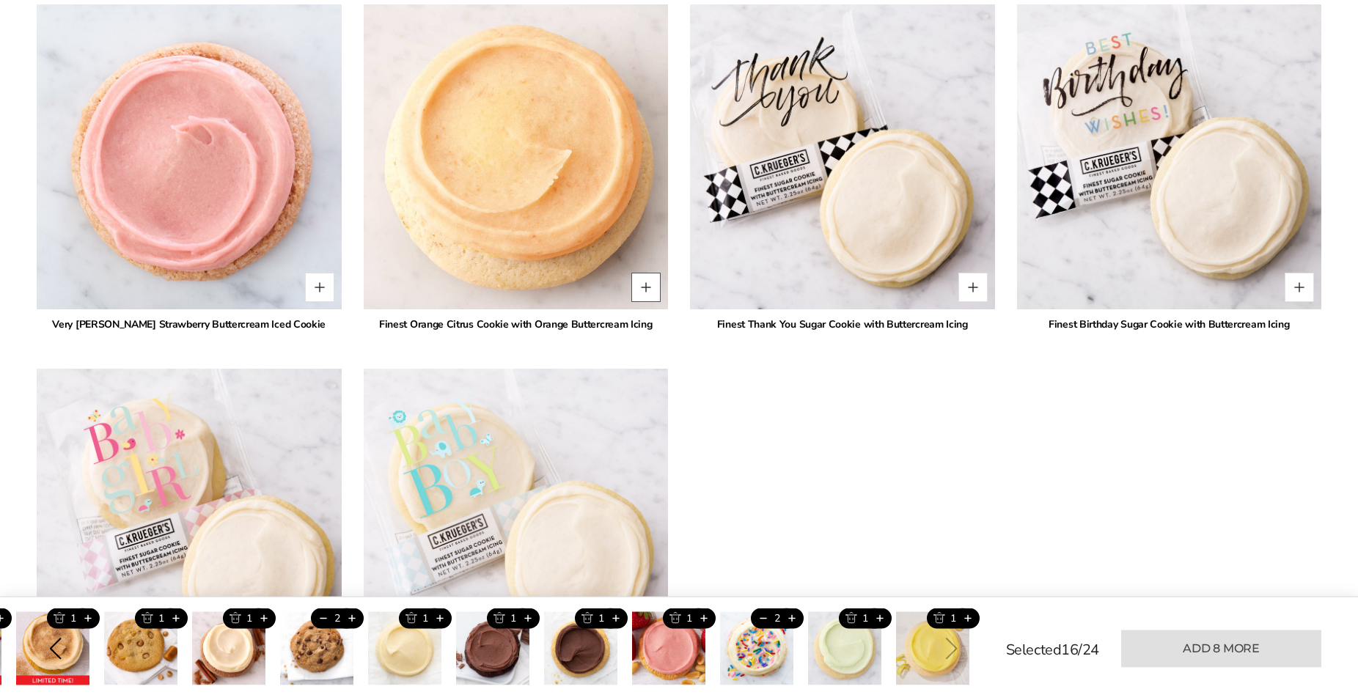
scroll to position [3256, 0]
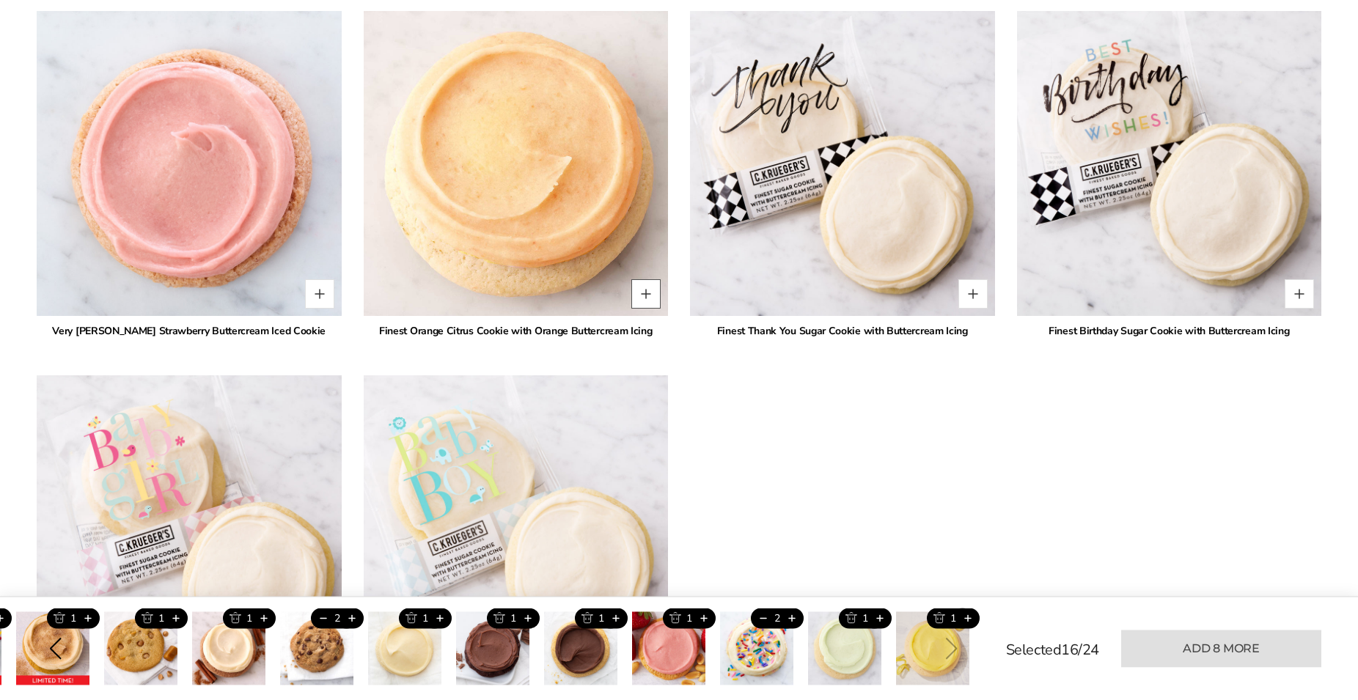
click at [647, 296] on button "Quantity button plus" at bounding box center [645, 294] width 29 height 29
type input "*"
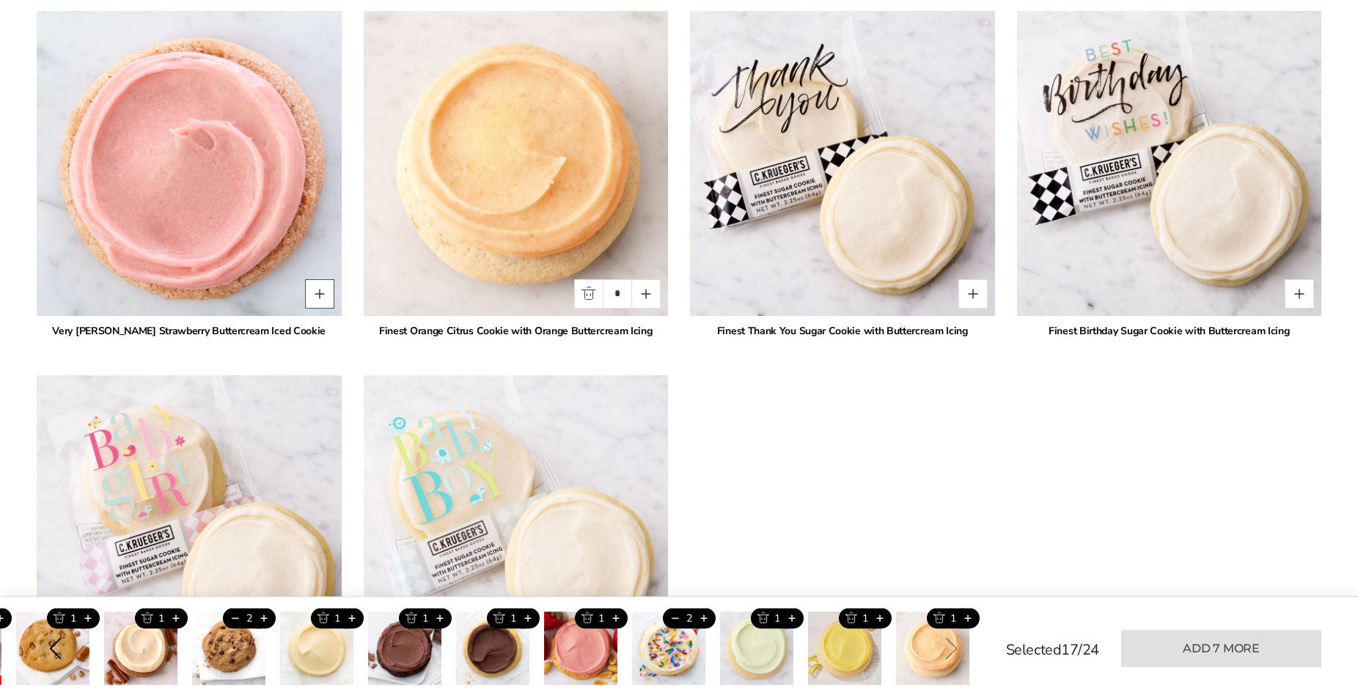
click at [321, 290] on button "Quantity button plus" at bounding box center [319, 294] width 29 height 29
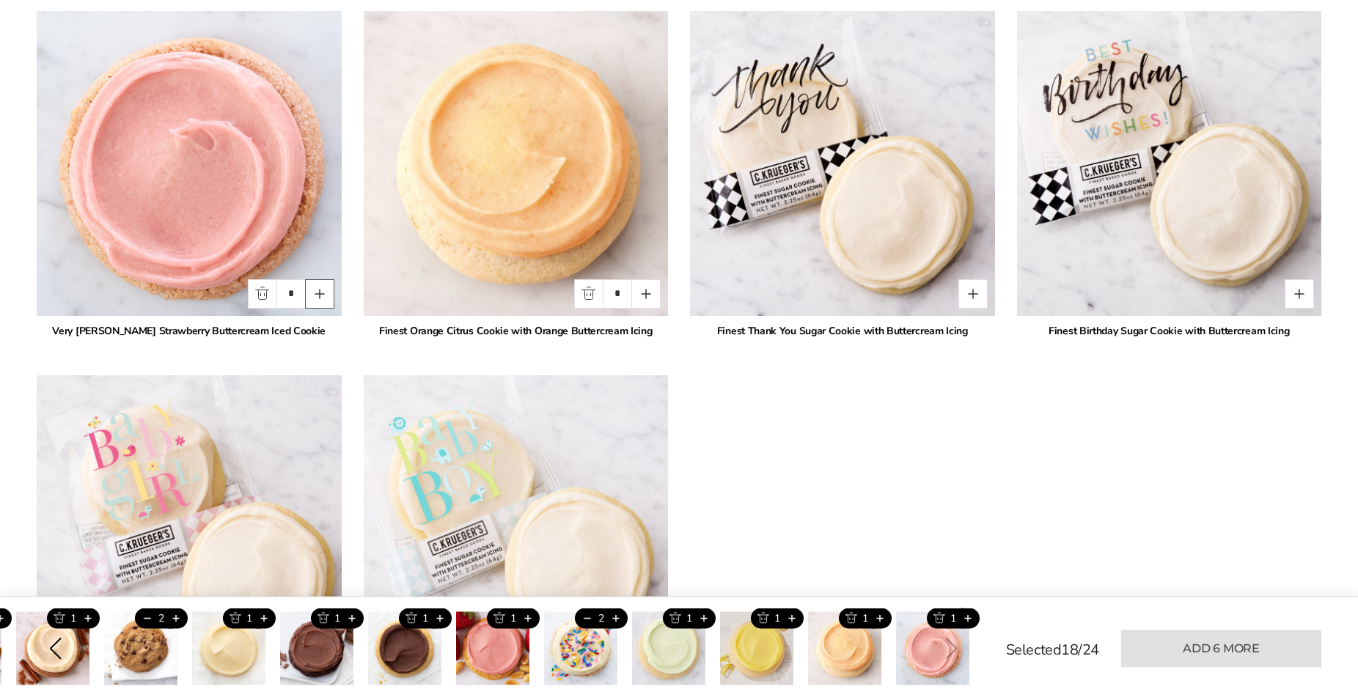
click at [321, 290] on button "Quantity button plus" at bounding box center [319, 294] width 29 height 29
type input "*"
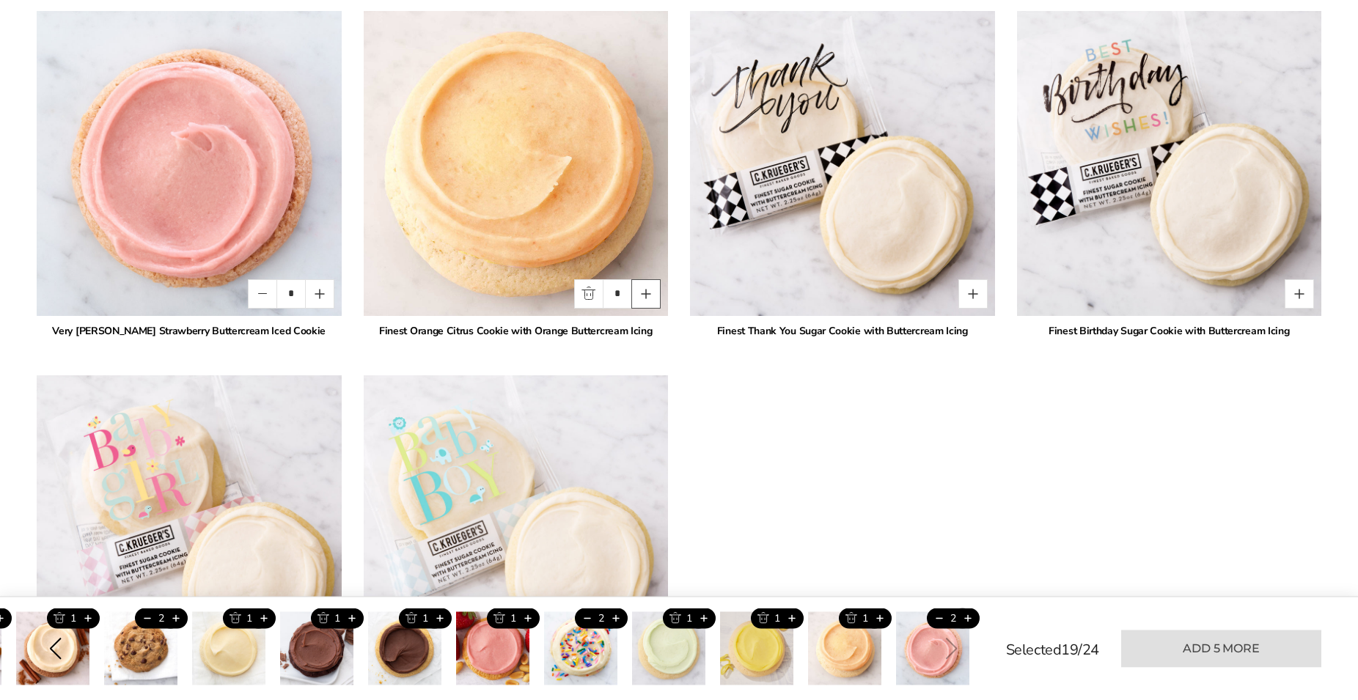
click at [651, 291] on button "Quantity button plus" at bounding box center [645, 294] width 29 height 29
type input "*"
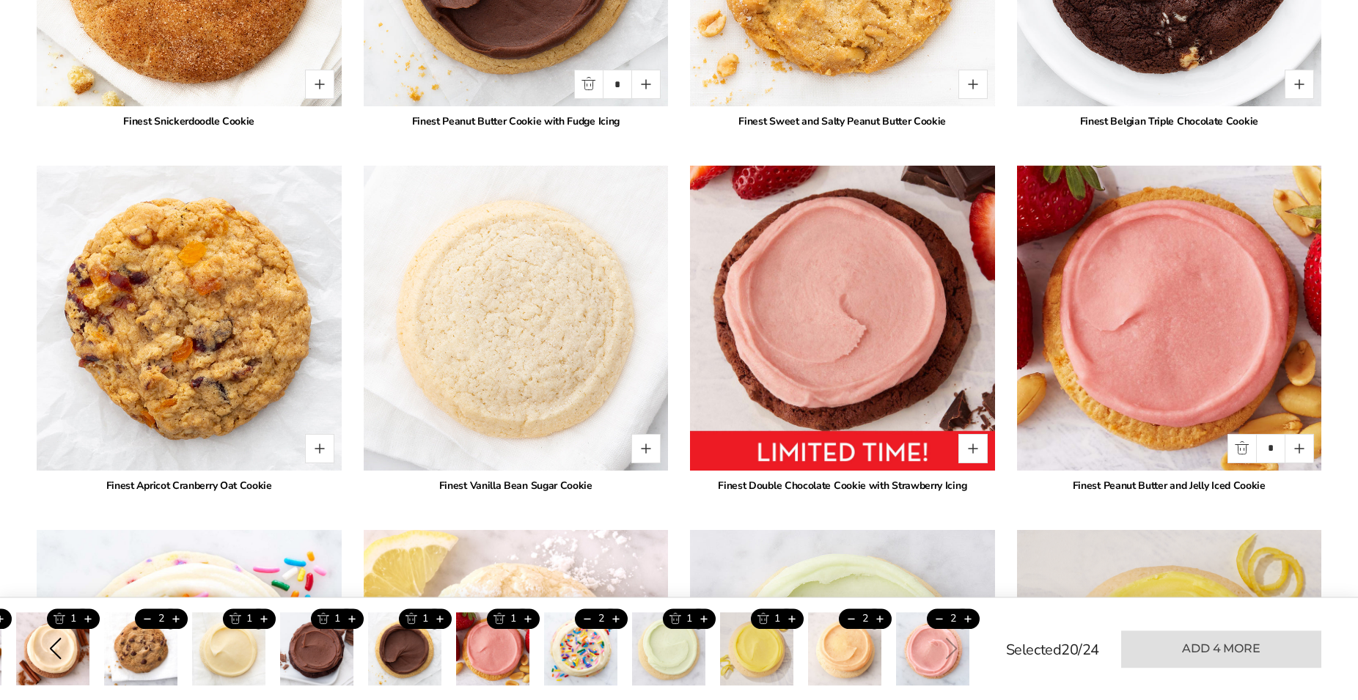
scroll to position [2377, 0]
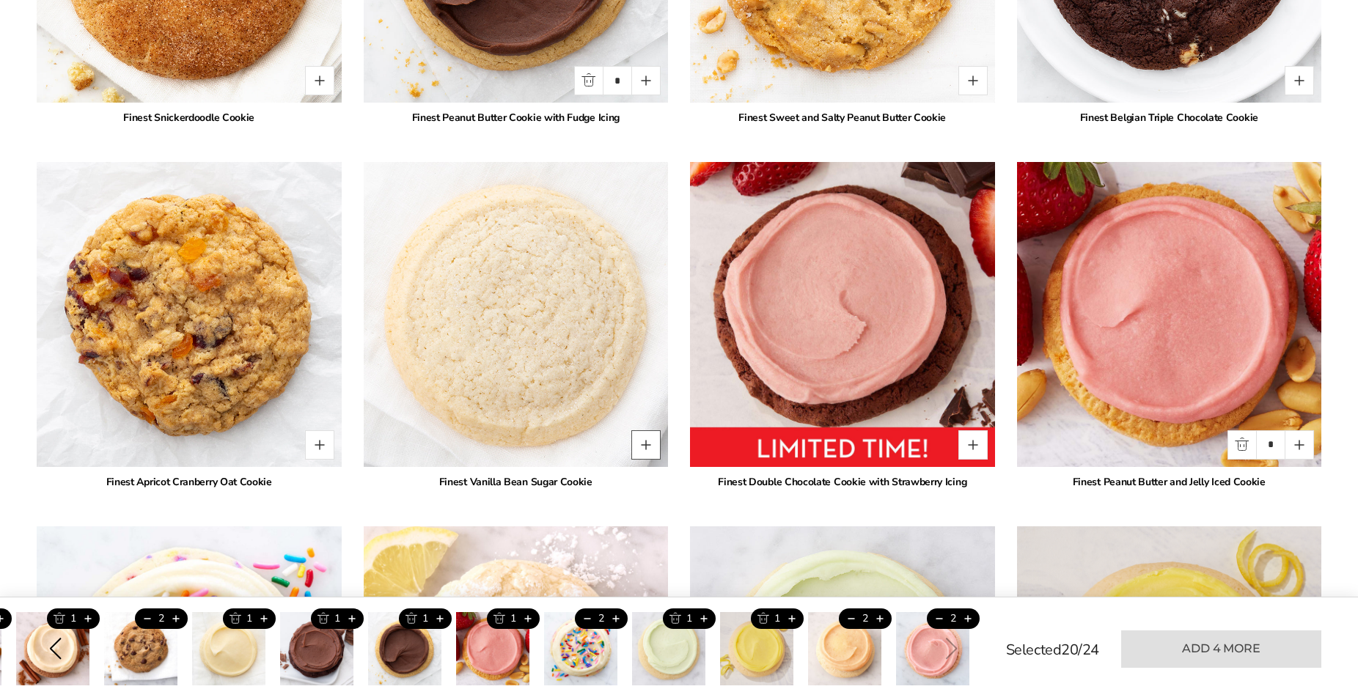
click at [648, 438] on button "Quantity button plus" at bounding box center [645, 444] width 29 height 29
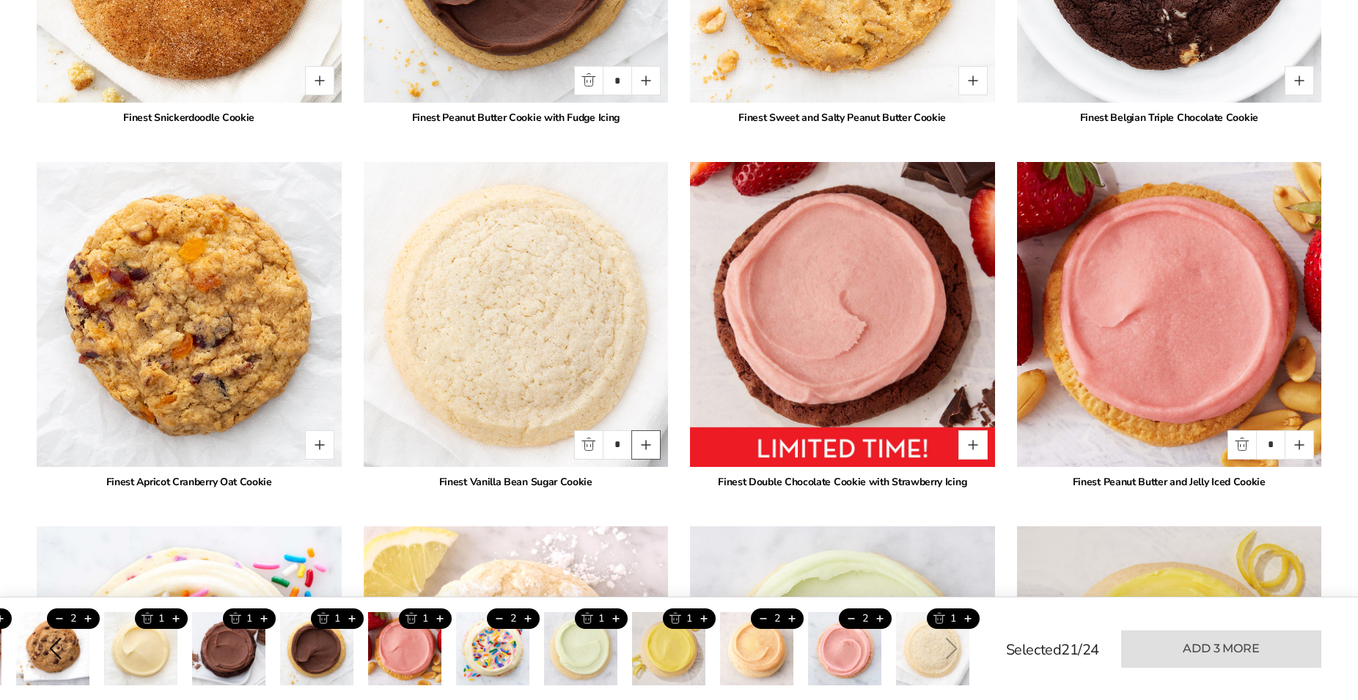
click at [648, 438] on button "Quantity button plus" at bounding box center [645, 444] width 29 height 29
type input "*"
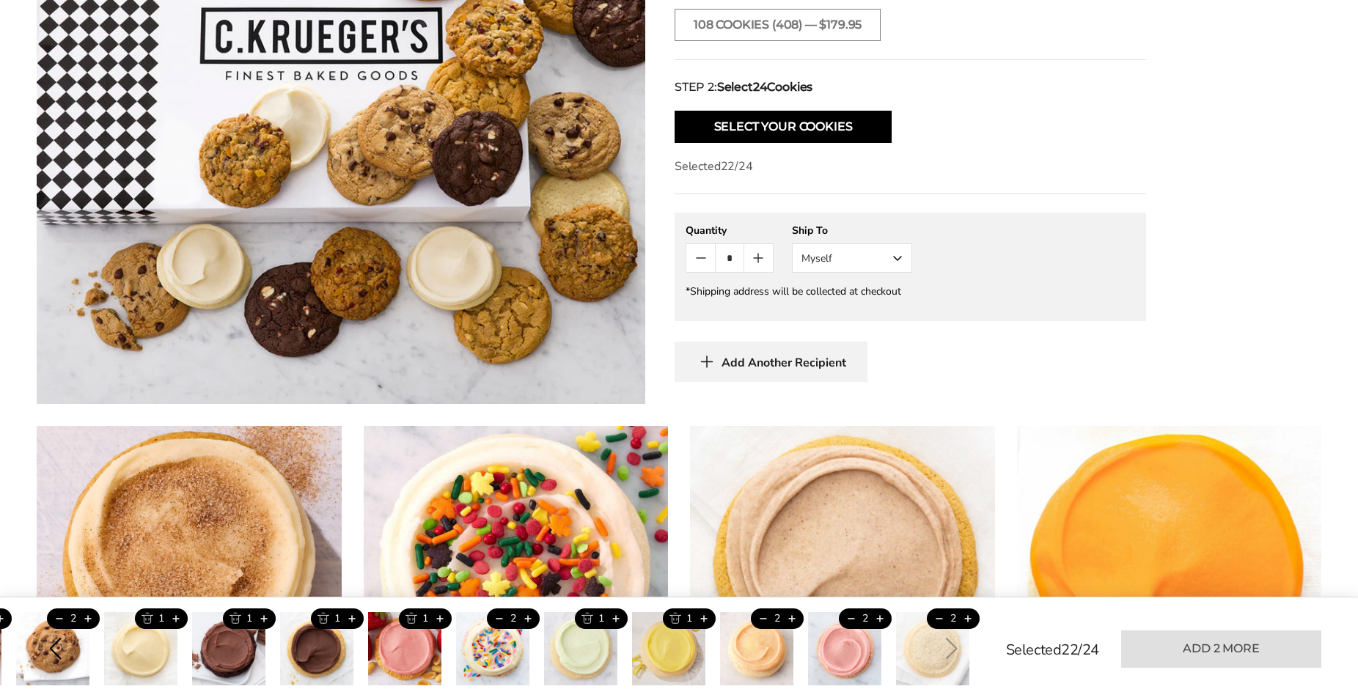
scroll to position [957, 0]
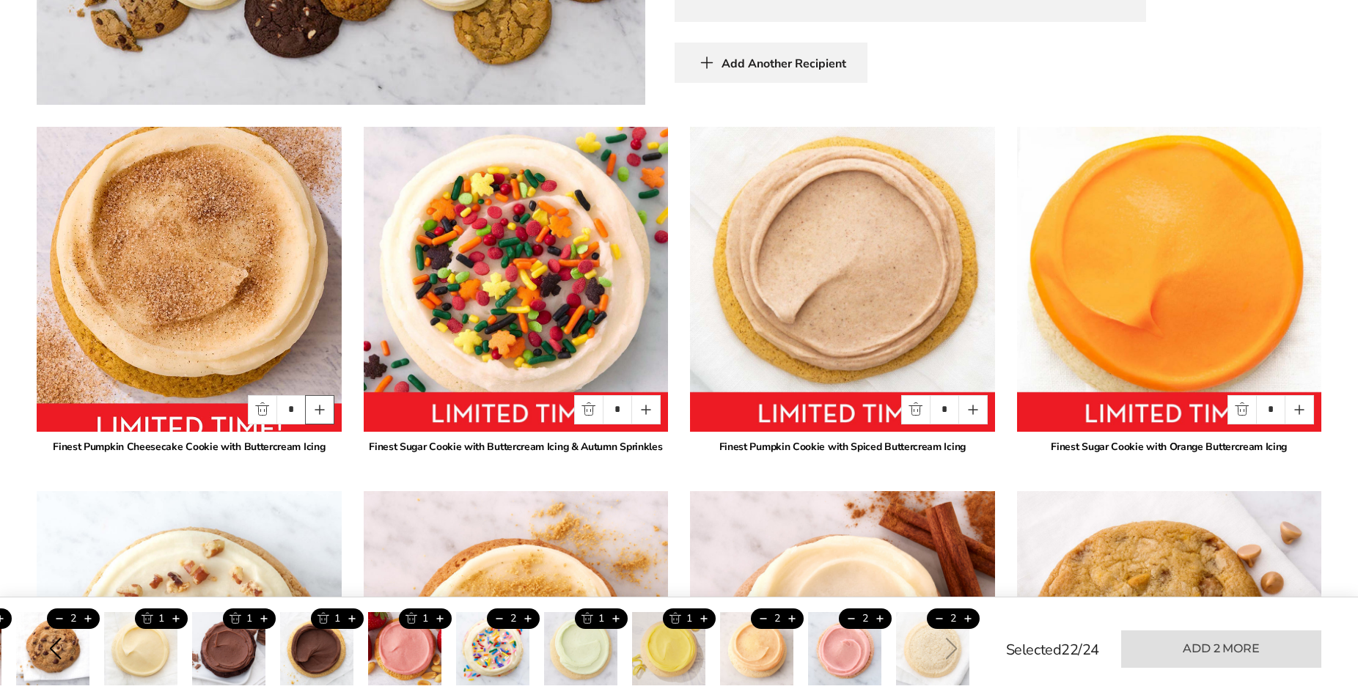
click at [323, 411] on button "Quantity button plus" at bounding box center [319, 409] width 29 height 29
type input "*"
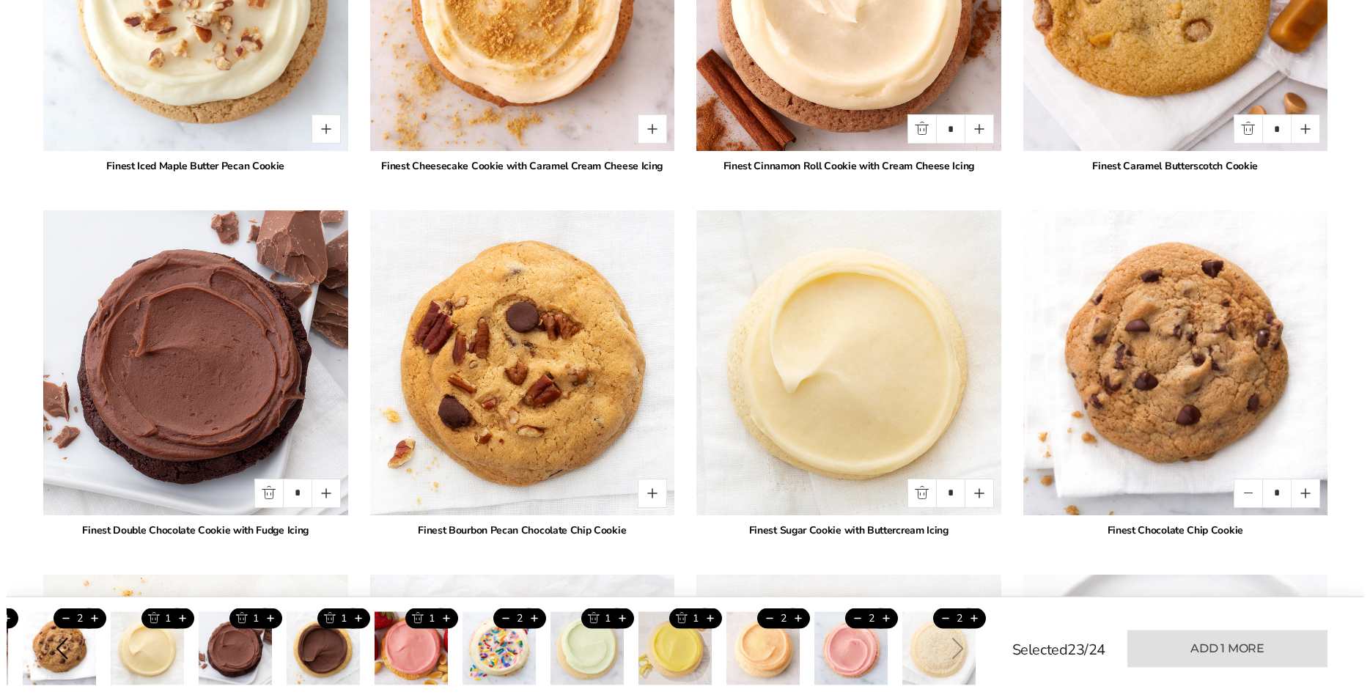
scroll to position [1704, 0]
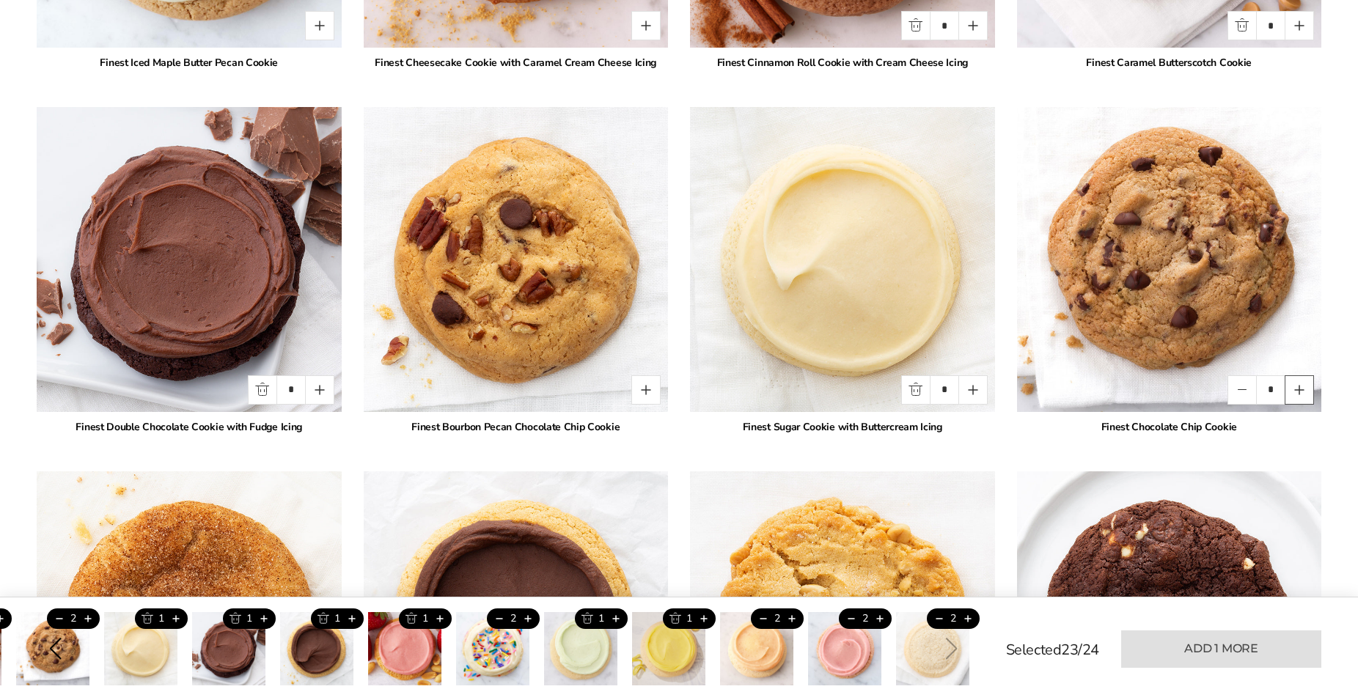
click at [1295, 398] on button "Quantity button plus" at bounding box center [1298, 389] width 29 height 29
type input "*"
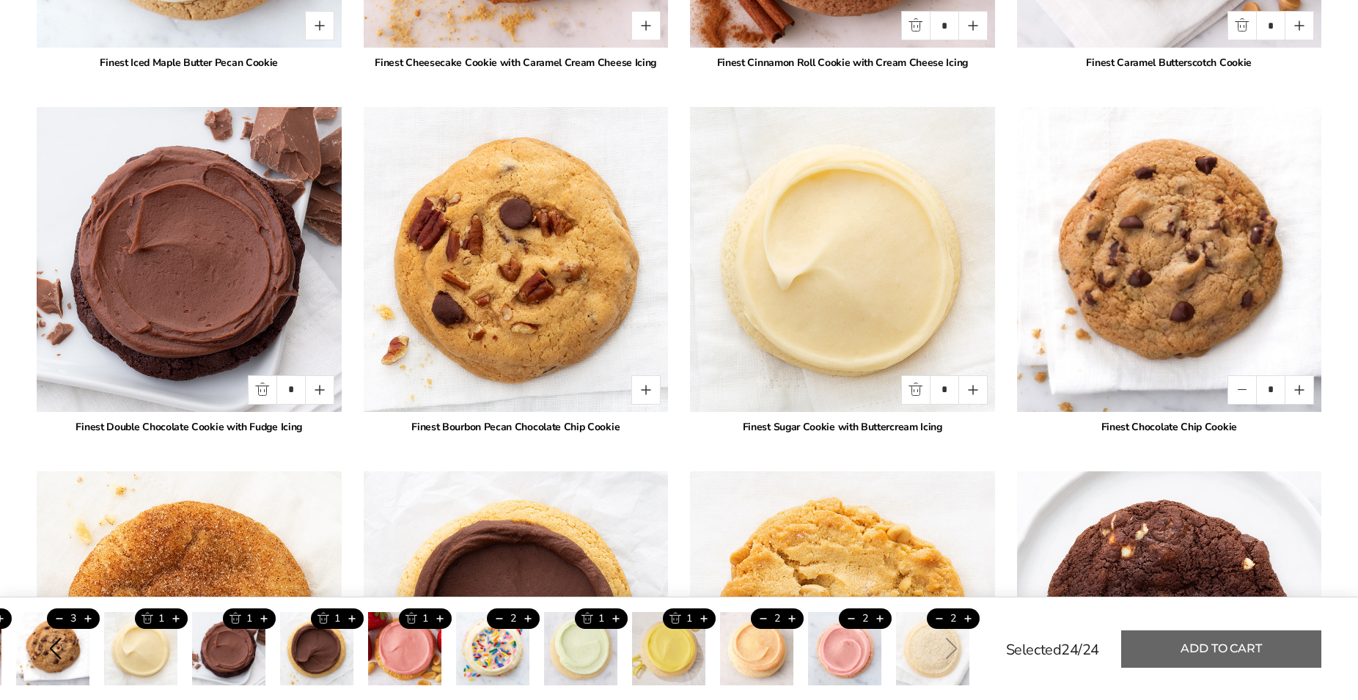
click at [1150, 647] on button "Add to cart" at bounding box center [1221, 648] width 200 height 37
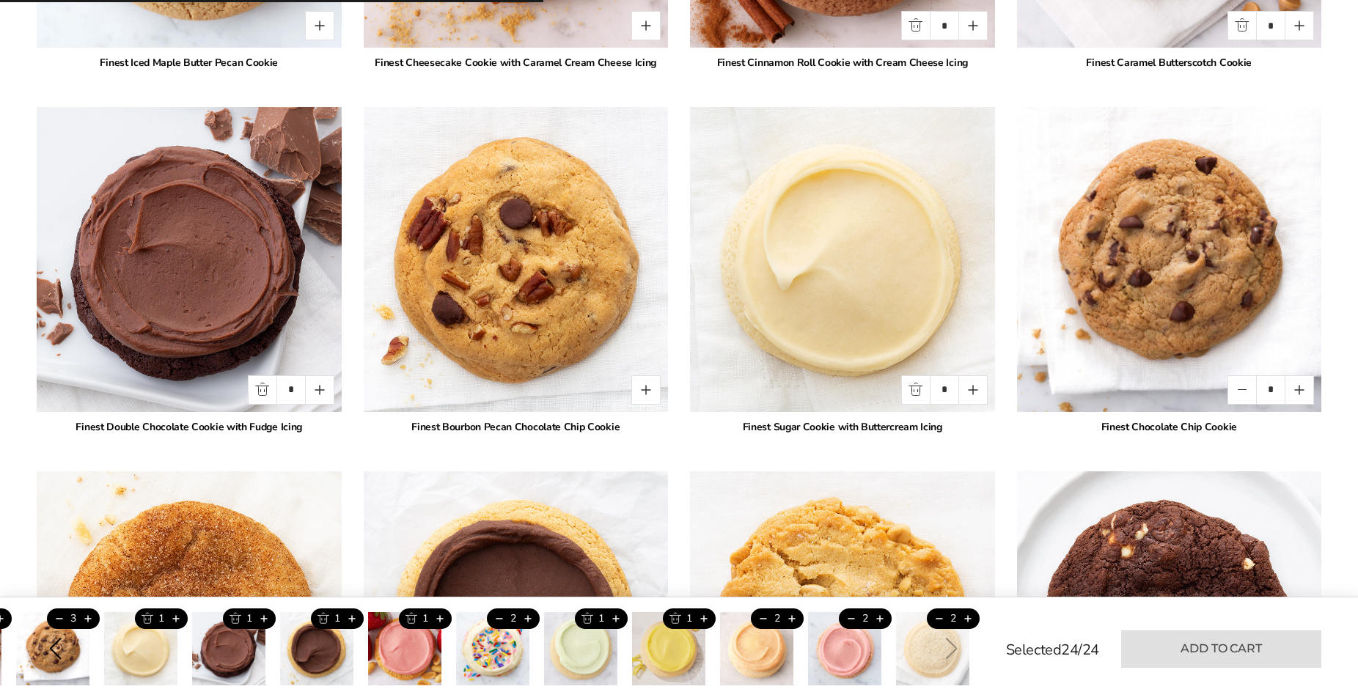
type input "*"
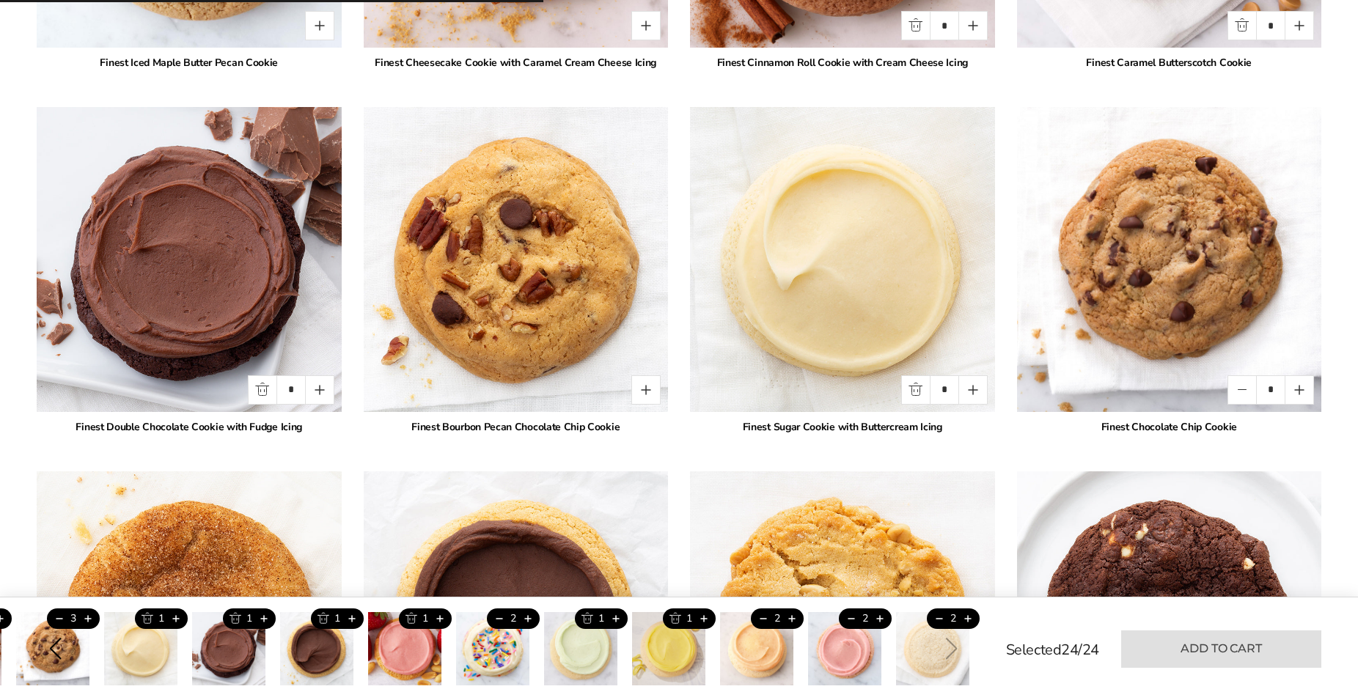
type input "*"
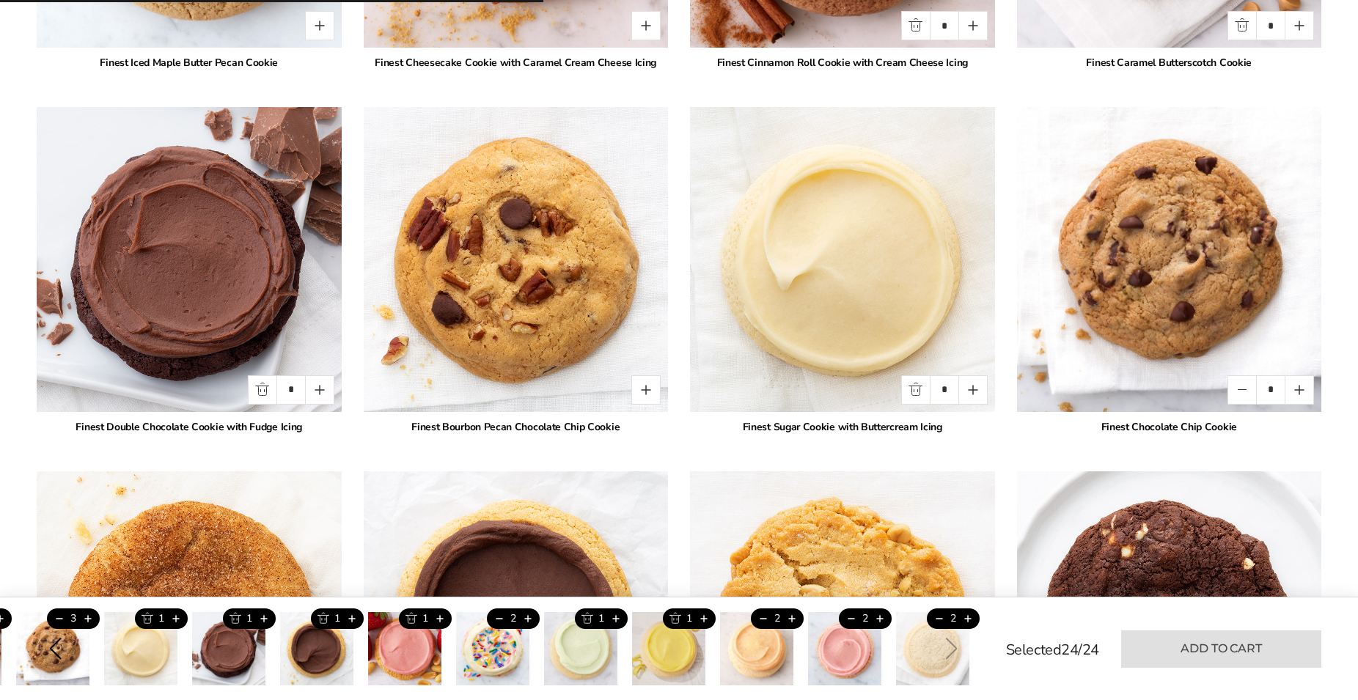
type input "*"
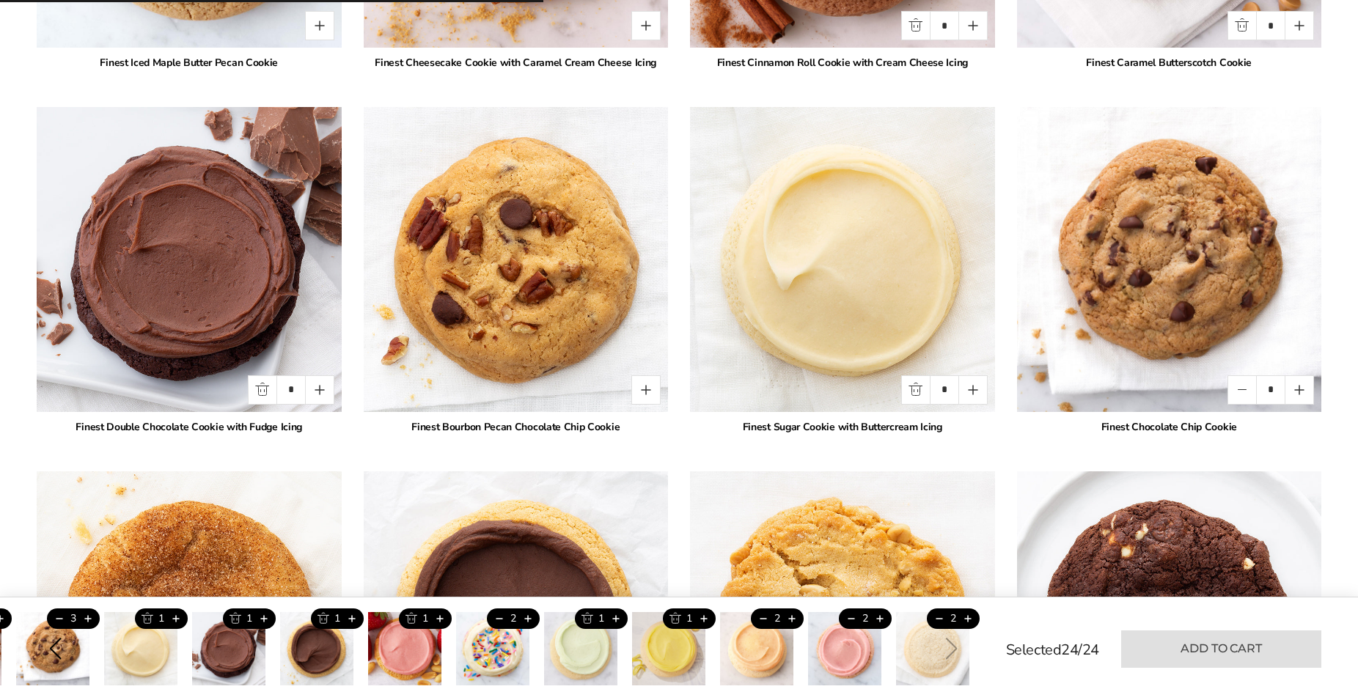
type input "*"
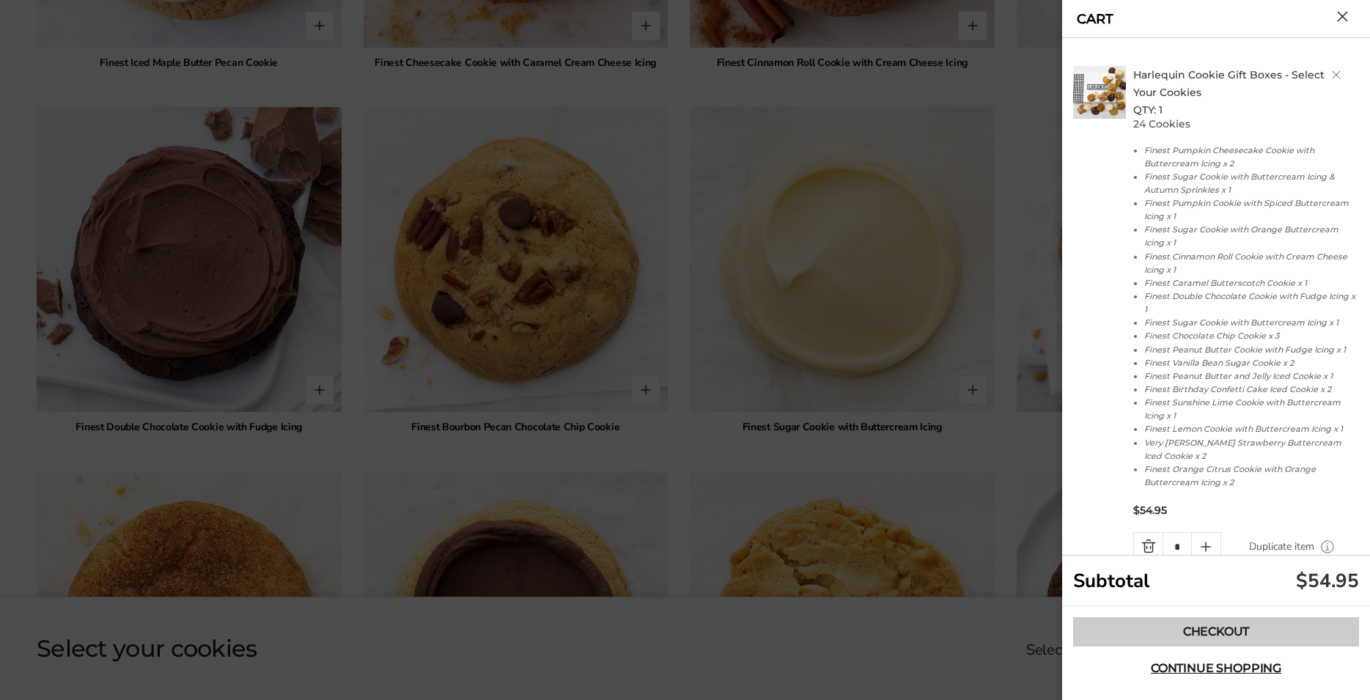
click at [1163, 630] on link "Checkout" at bounding box center [1216, 631] width 286 height 29
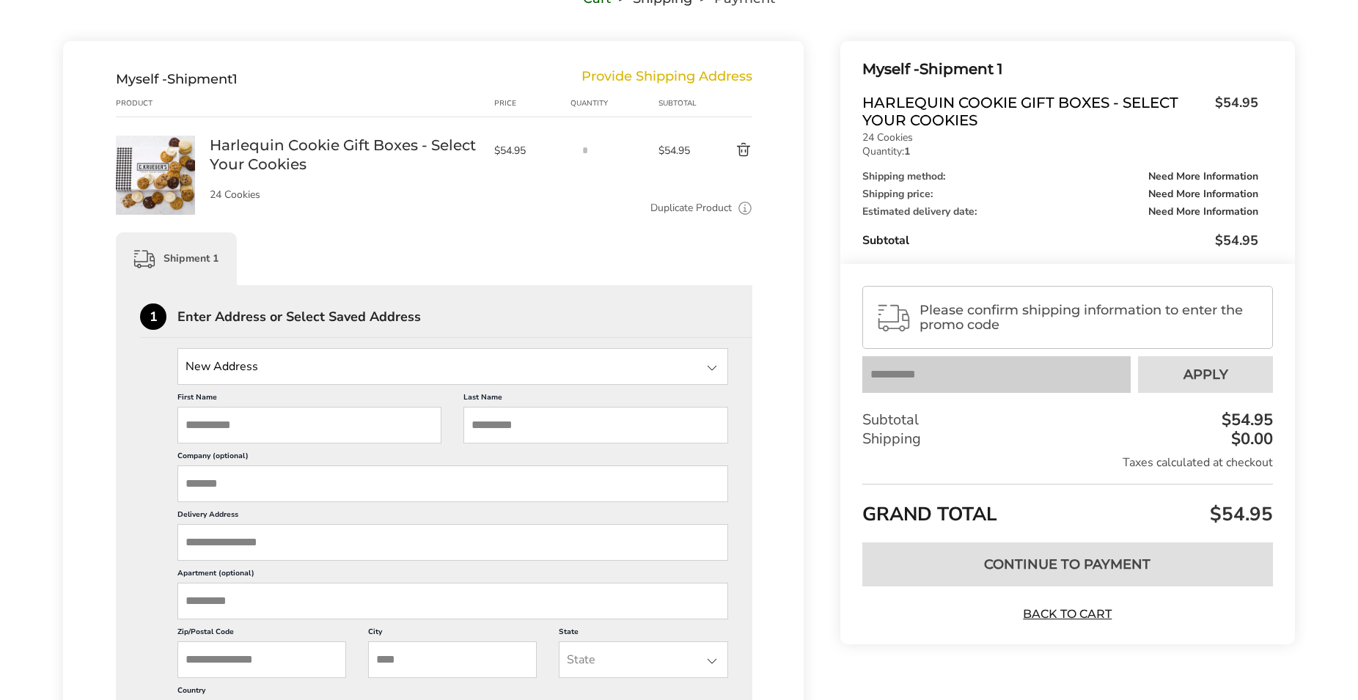
scroll to position [206, 0]
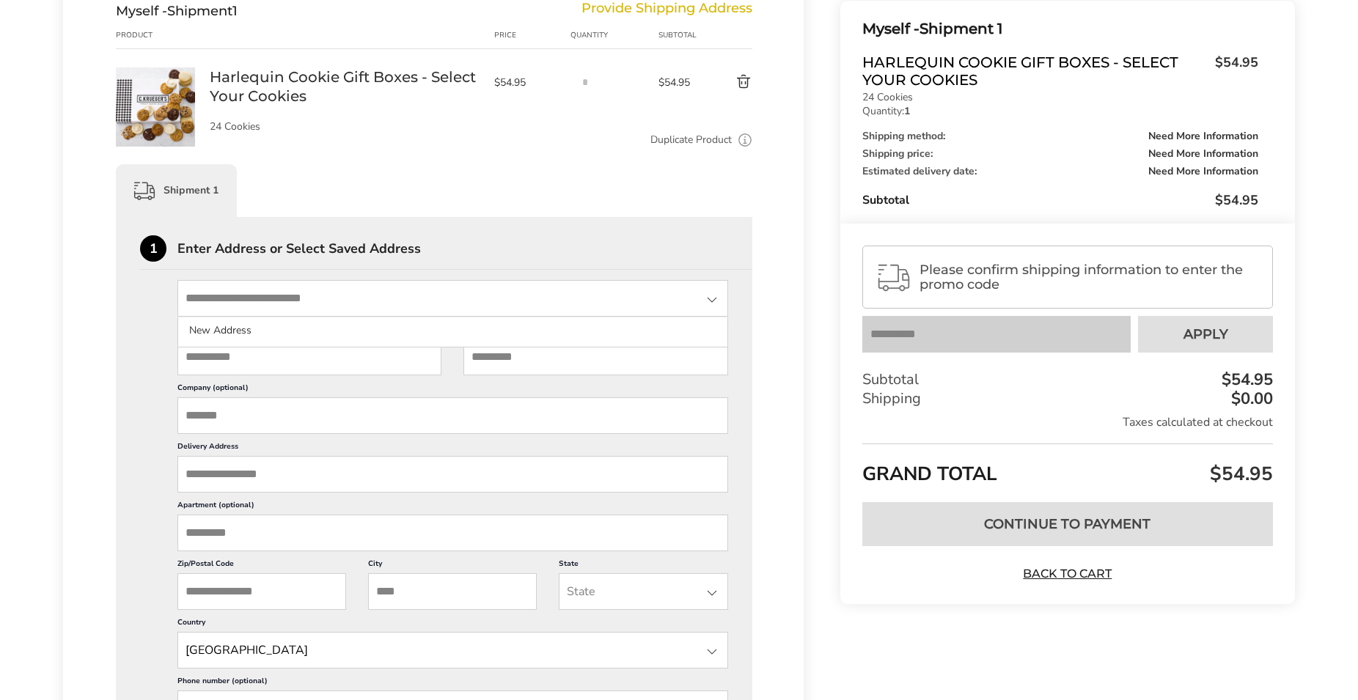
click at [304, 293] on input "State" at bounding box center [452, 298] width 551 height 37
click at [347, 255] on div "Enter Address or Select Saved Address" at bounding box center [464, 248] width 575 height 13
click at [302, 358] on input "First Name" at bounding box center [309, 357] width 264 height 37
type input "*******"
type input "******"
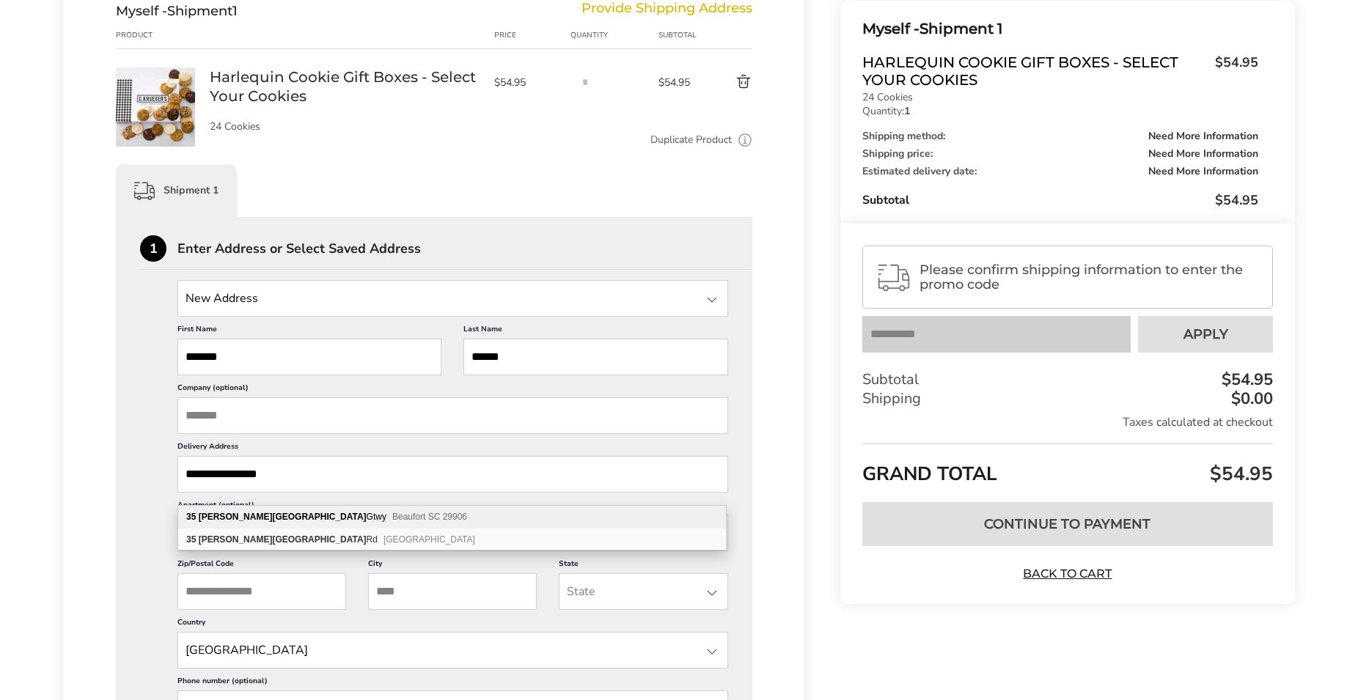
click at [392, 519] on span "Beaufort SC 29906" at bounding box center [429, 517] width 75 height 10
type input "**********"
type input "********"
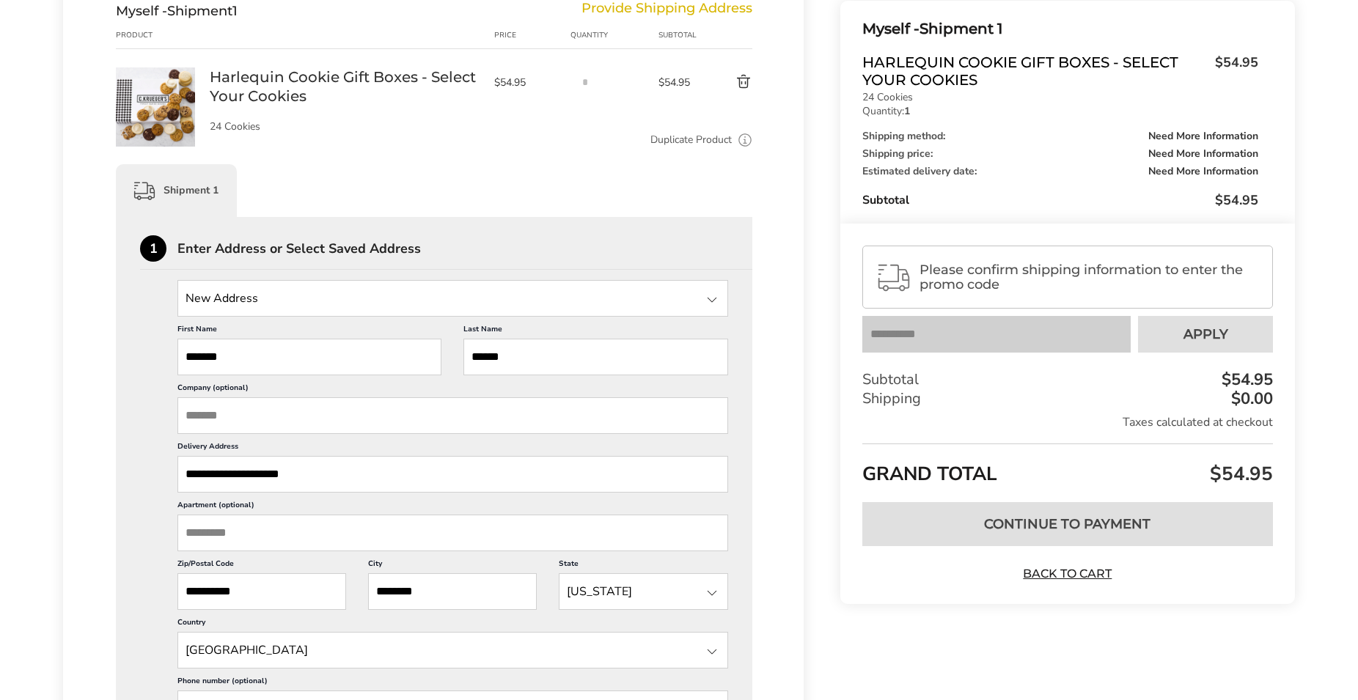
click at [283, 545] on input "Apartment (optional)" at bounding box center [452, 533] width 551 height 37
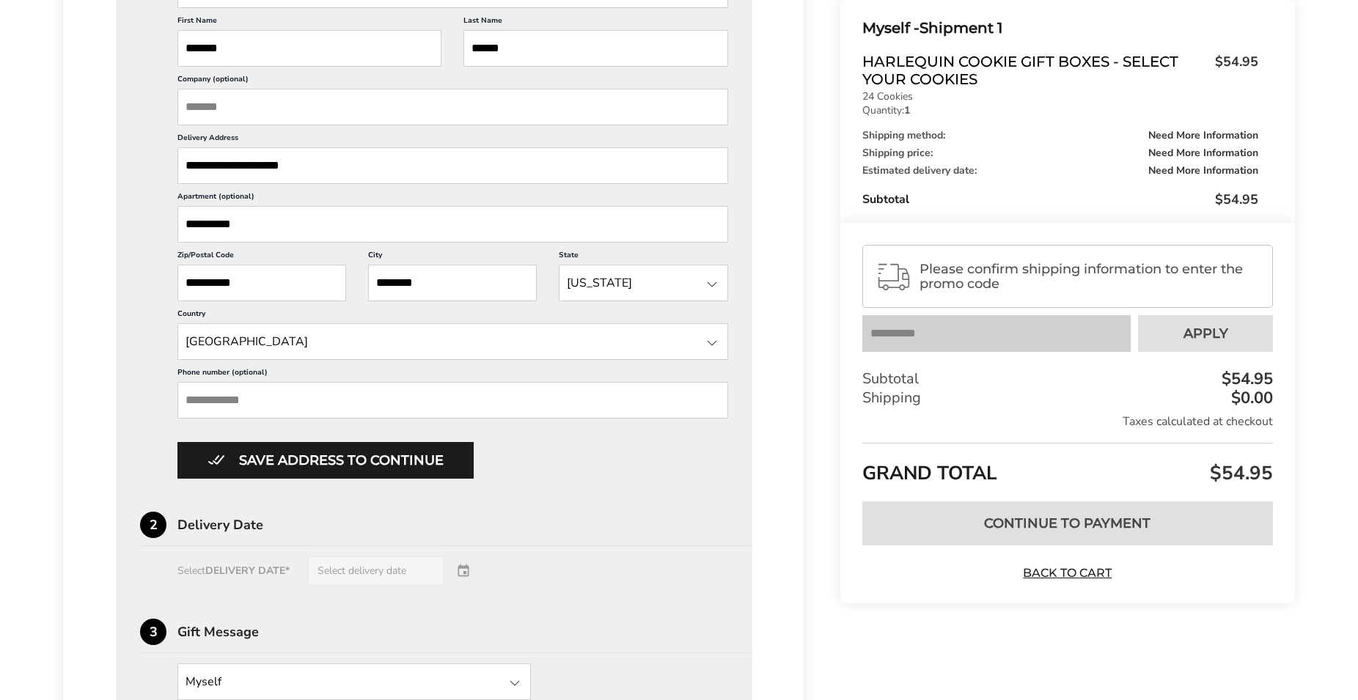
scroll to position [561, 0]
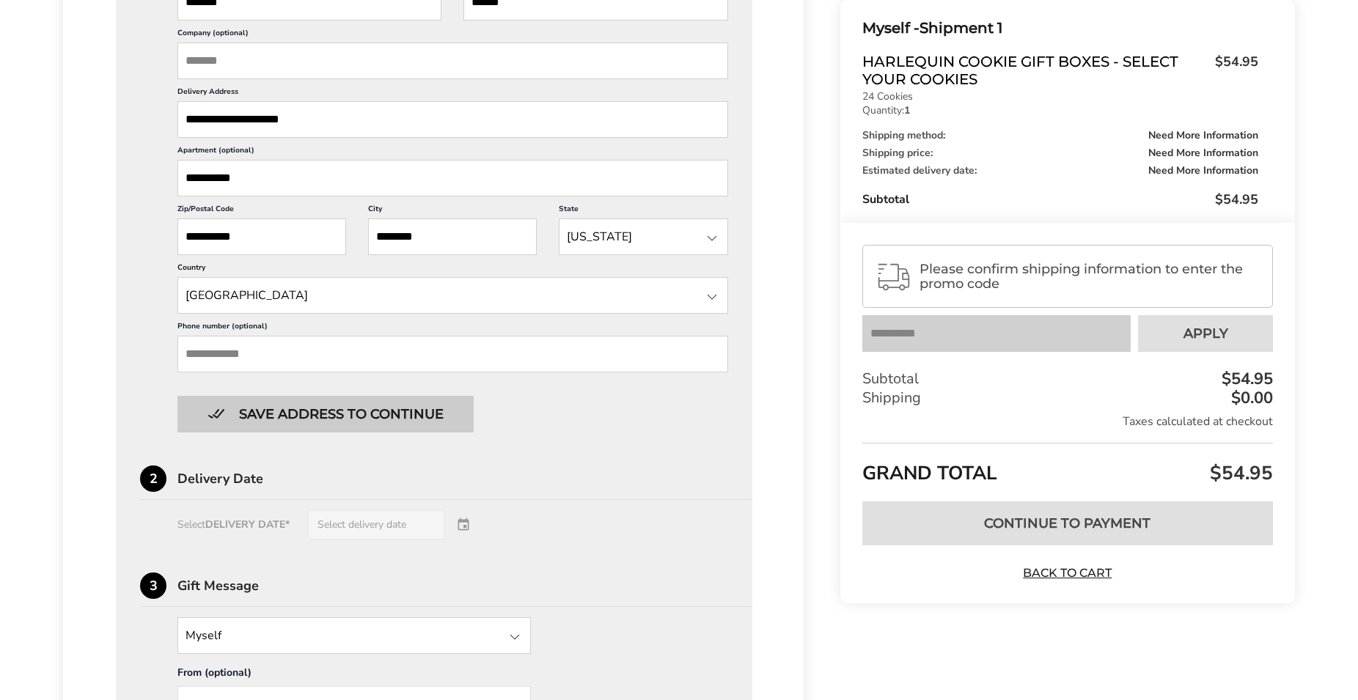
type input "**********"
click at [375, 433] on button "Save address to continue" at bounding box center [325, 414] width 296 height 37
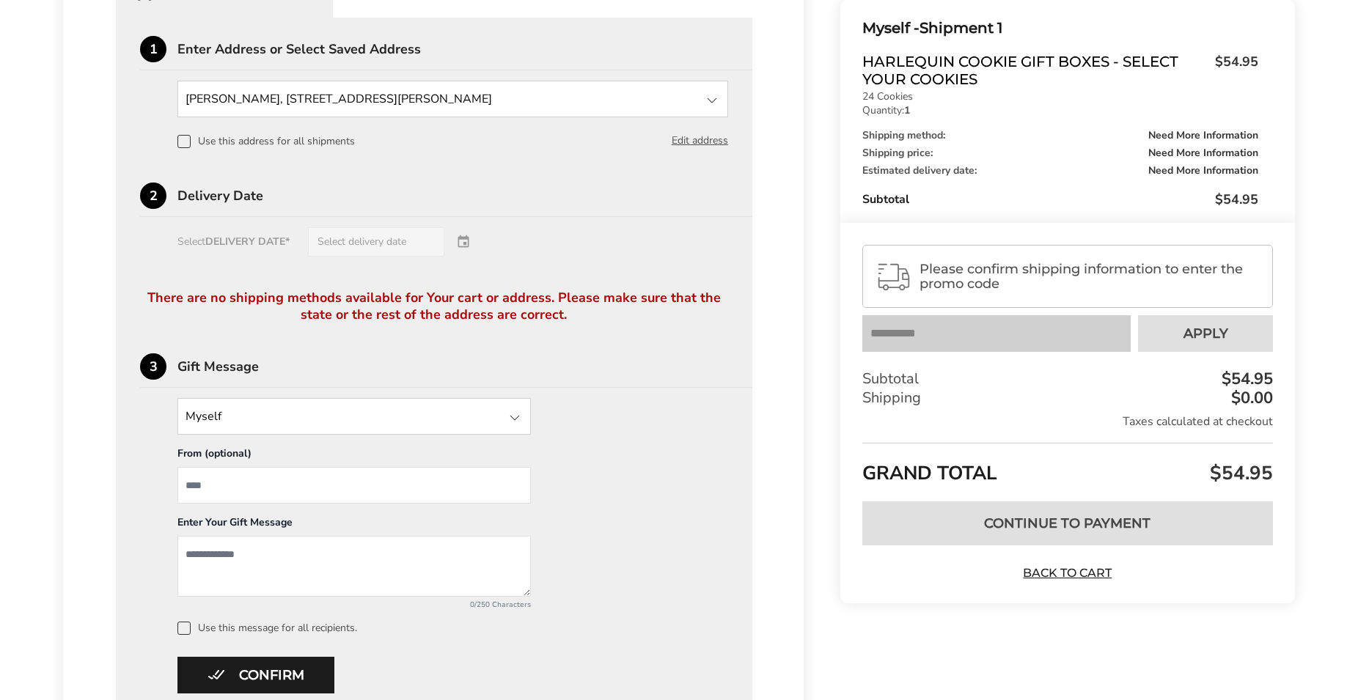
scroll to position [256, 0]
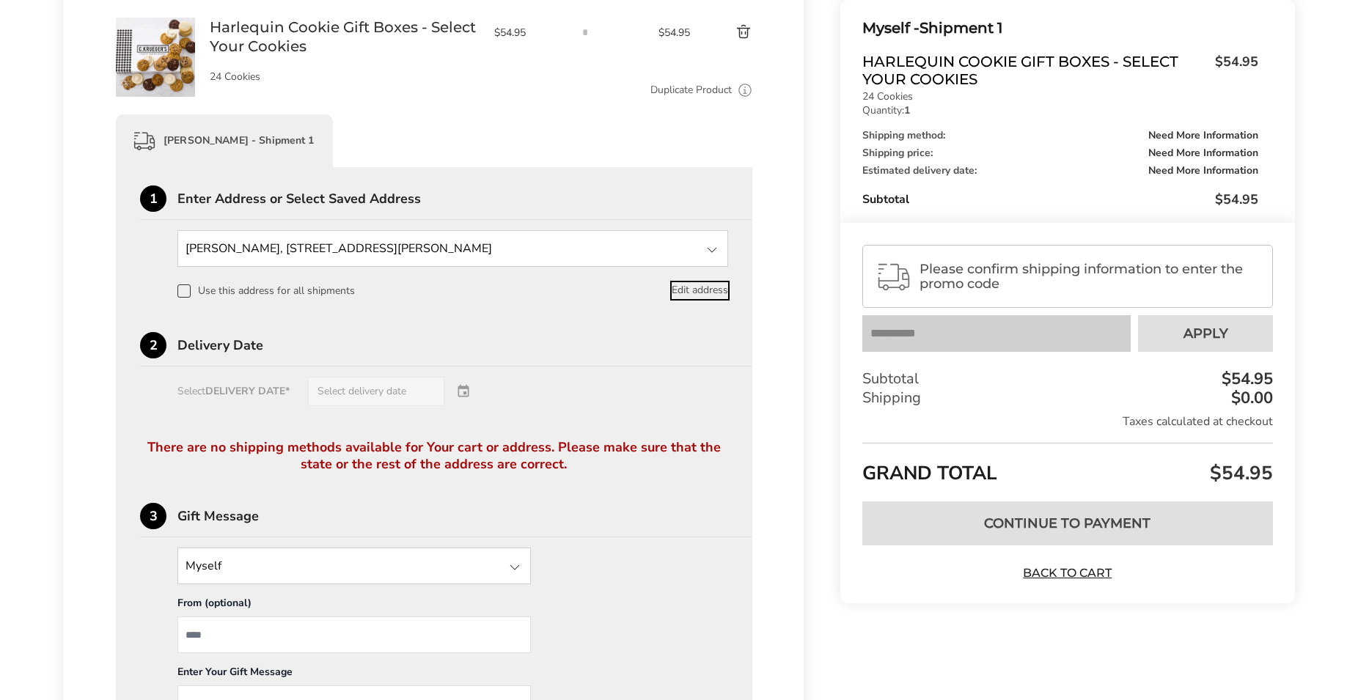
click at [705, 298] on button "Edit address" at bounding box center [700, 290] width 56 height 16
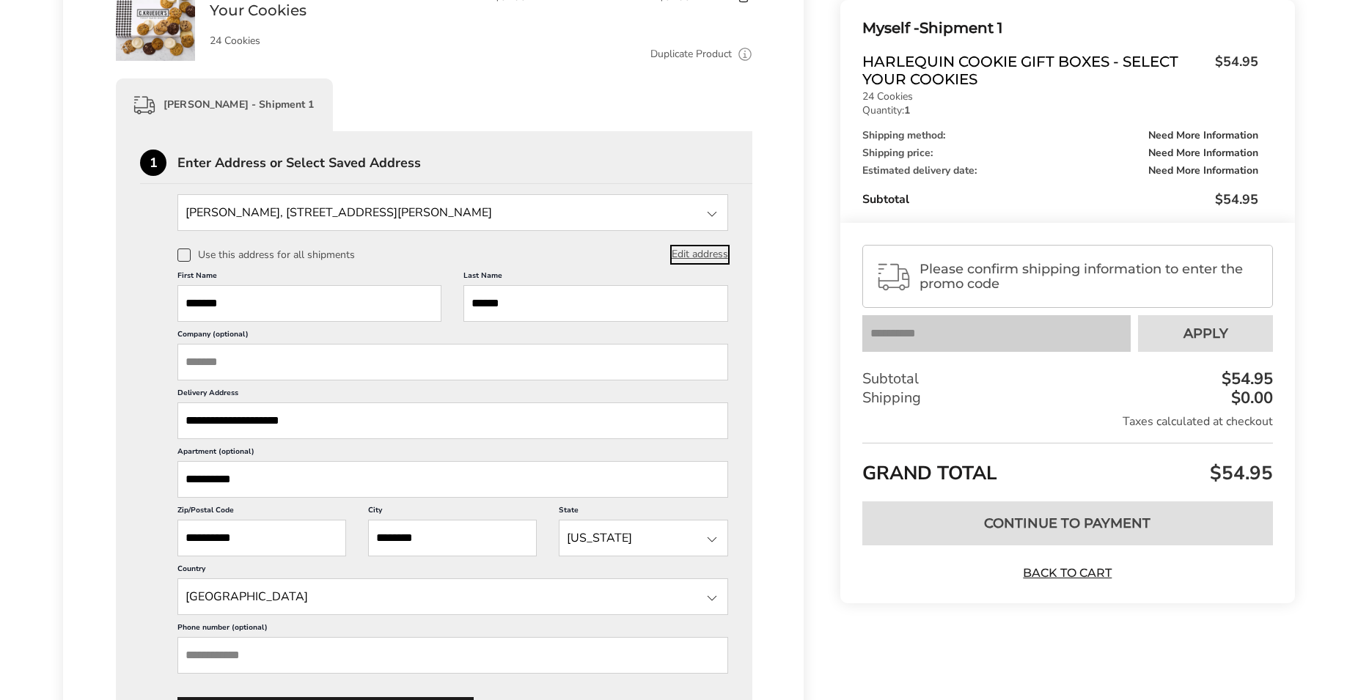
scroll to position [199, 0]
